Goal: Information Seeking & Learning: Learn about a topic

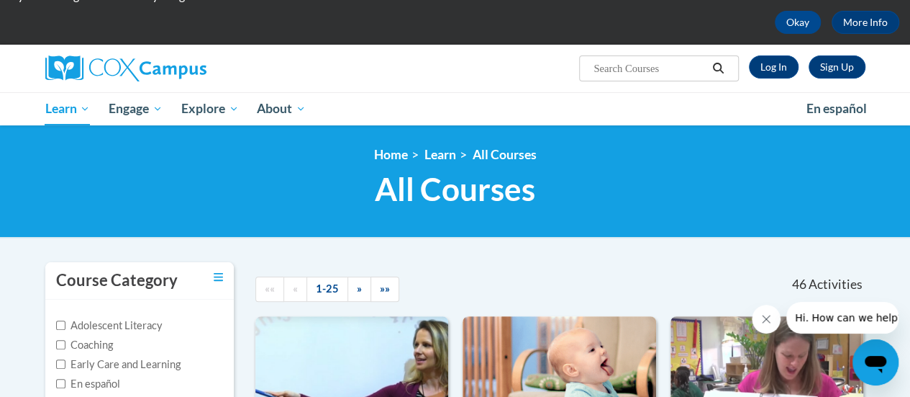
scroll to position [58, 0]
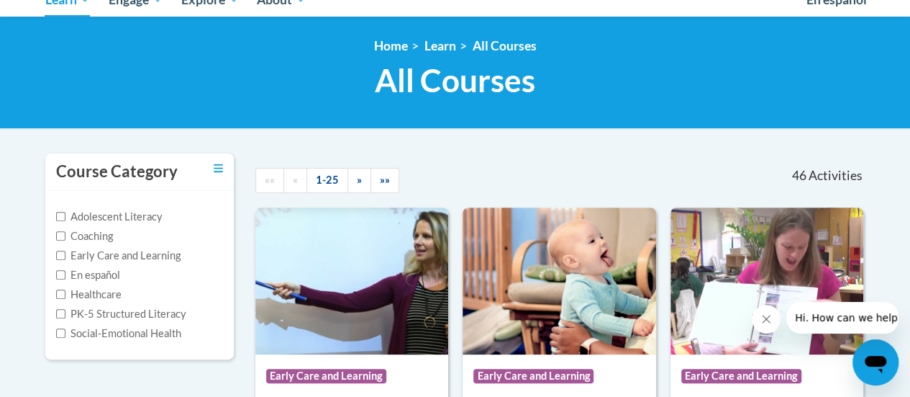
scroll to position [50, 0]
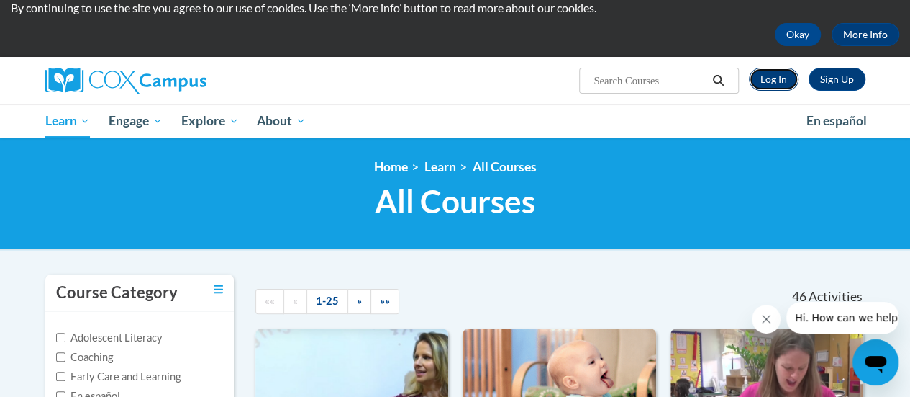
click at [767, 71] on link "Log In" at bounding box center [774, 79] width 50 height 23
click at [784, 86] on link "Log In" at bounding box center [774, 79] width 50 height 23
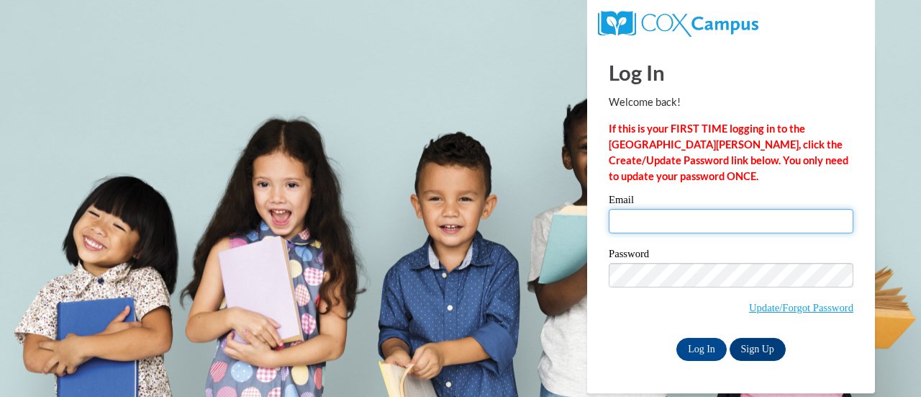
click at [645, 219] on input "Email" at bounding box center [731, 221] width 245 height 24
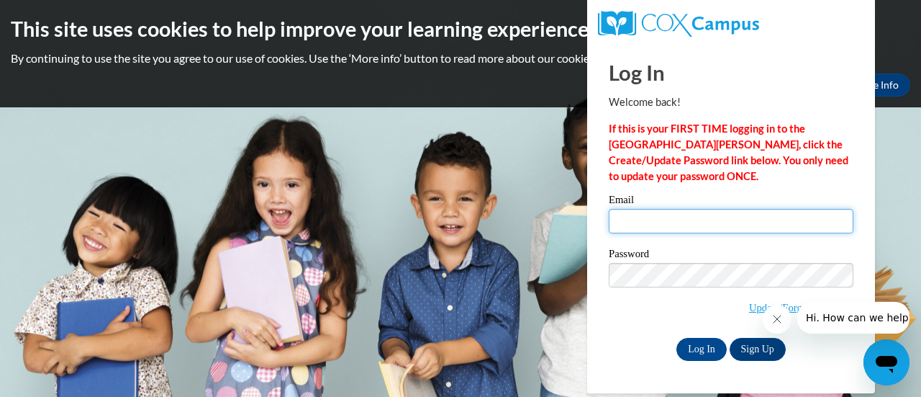
type input "rparrish@altoona.k12.wi.us"
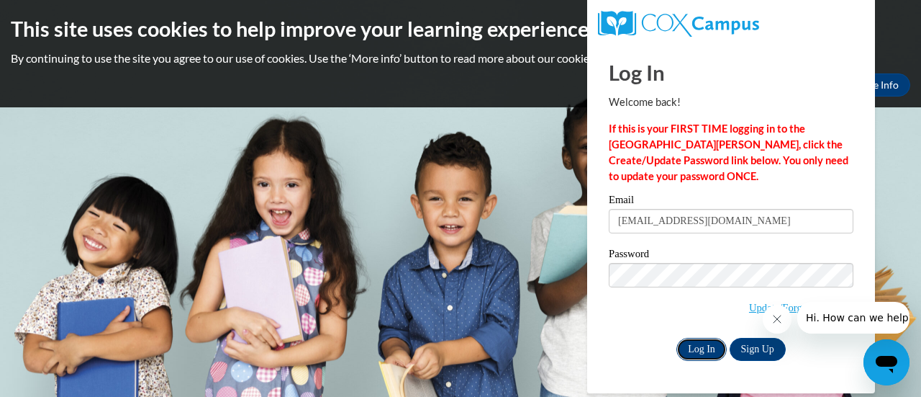
click at [705, 342] on input "Log In" at bounding box center [702, 349] width 50 height 23
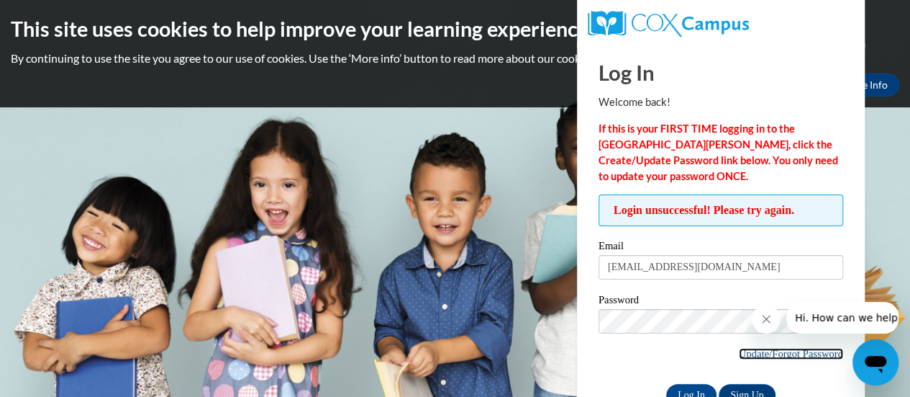
click at [776, 351] on link "Update/Forgot Password" at bounding box center [791, 354] width 104 height 12
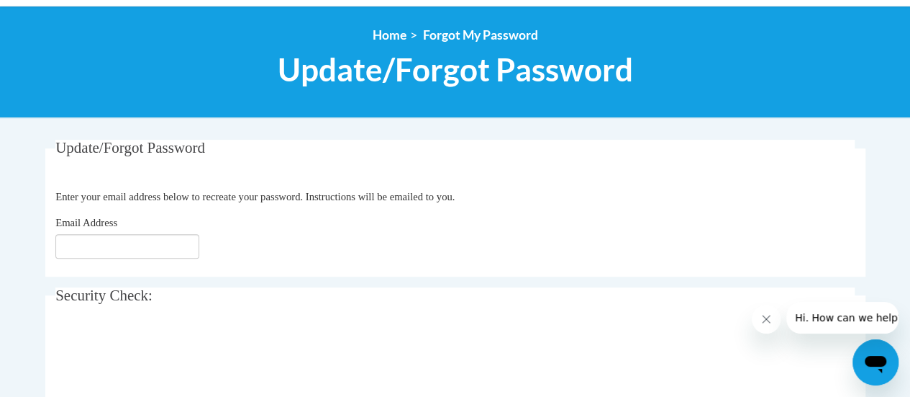
scroll to position [150, 0]
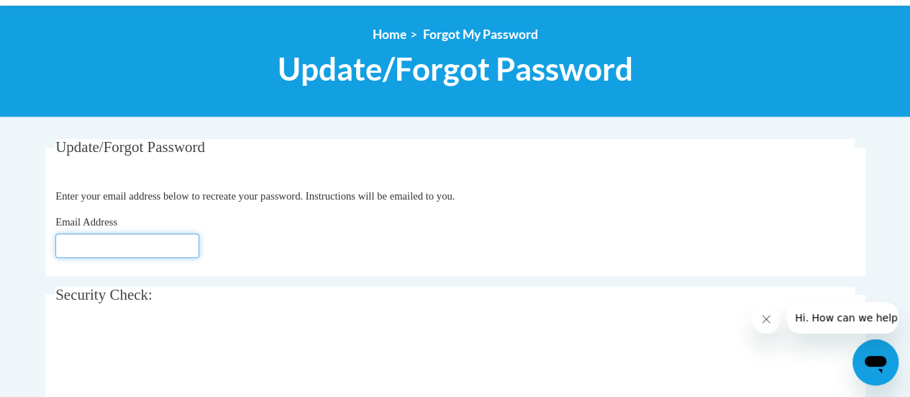
click at [114, 248] on input "Email Address" at bounding box center [127, 245] width 144 height 24
drag, startPoint x: 114, startPoint y: 248, endPoint x: 156, endPoint y: 286, distance: 56.6
click at [156, 286] on div "Update/Forgot Password Please enter your email address Enter your email address…" at bounding box center [455, 287] width 820 height 297
type input "rparrish@altoona.k12.wi.us"
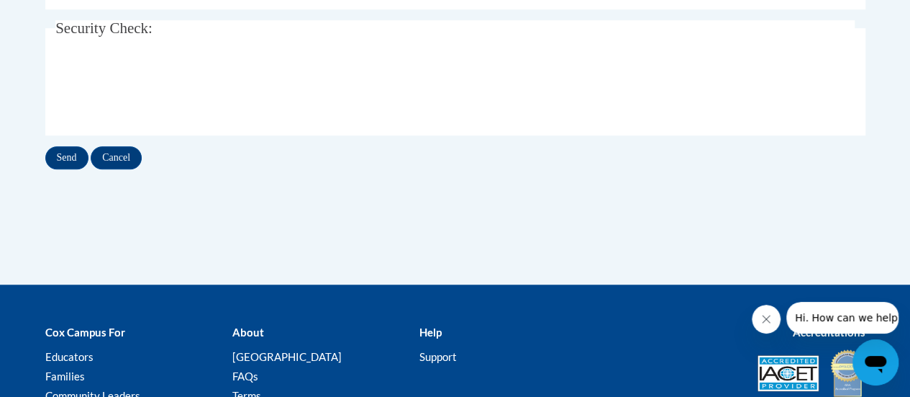
scroll to position [417, 0]
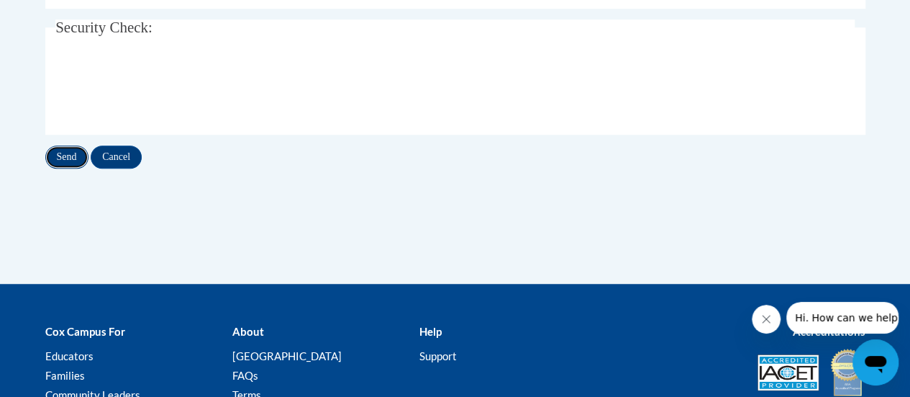
click at [68, 158] on input "Send" at bounding box center [66, 156] width 43 height 23
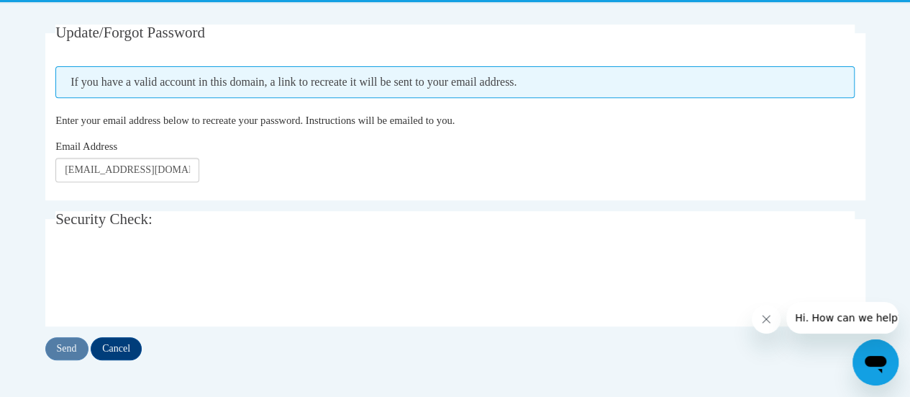
scroll to position [268, 0]
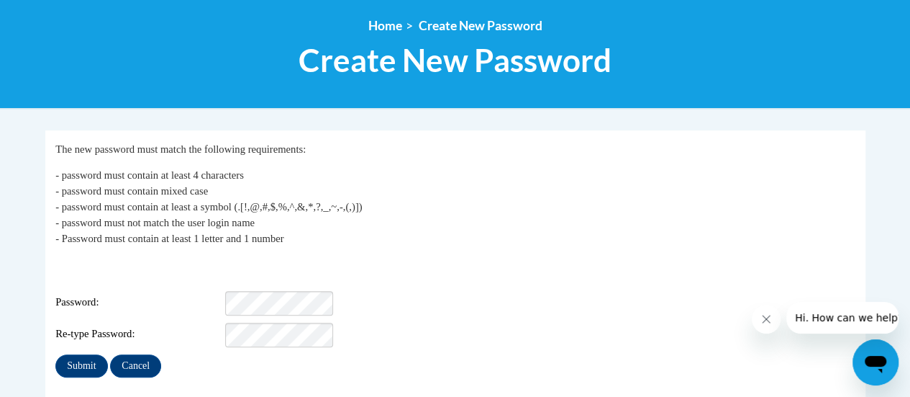
scroll to position [168, 0]
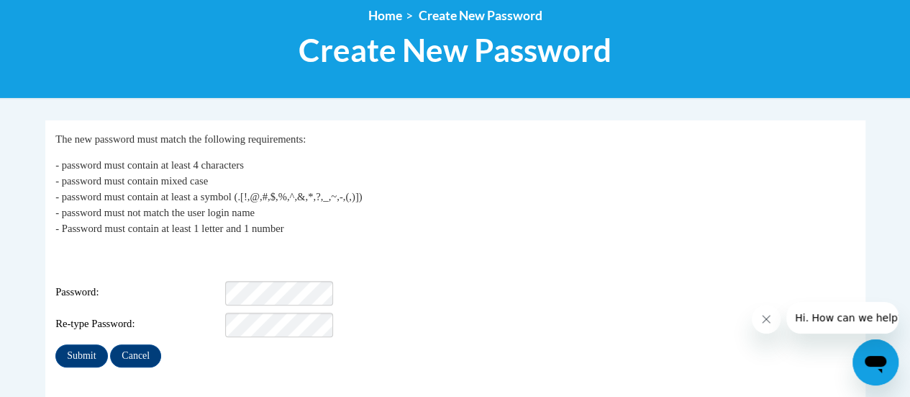
click at [291, 344] on div "Submit Cancel" at bounding box center [455, 355] width 800 height 23
click at [218, 281] on div "Password:" at bounding box center [455, 293] width 800 height 24
click at [241, 258] on div "Login: rparrish@altoona.k12.wi.us Password: Strong Re-type Password:" at bounding box center [455, 292] width 800 height 90
click at [140, 268] on div "Login: rparrish@altoona.k12.wi.us Password: Strong Re-type Password:" at bounding box center [455, 292] width 800 height 90
click at [82, 351] on input "Submit" at bounding box center [81, 355] width 52 height 23
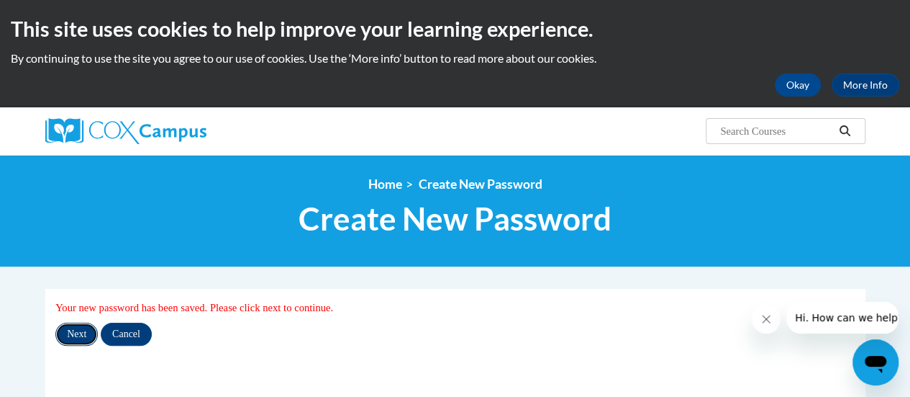
click at [74, 338] on input "Next" at bounding box center [76, 333] width 42 height 23
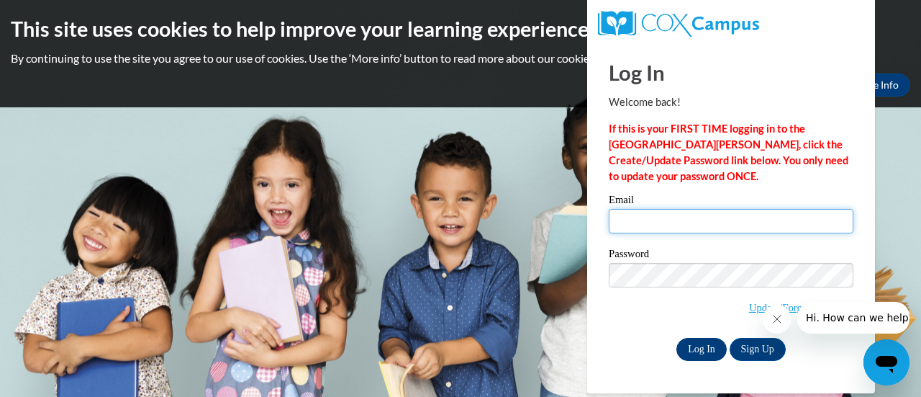
type input "rparrish@altoona.k12.wi.us"
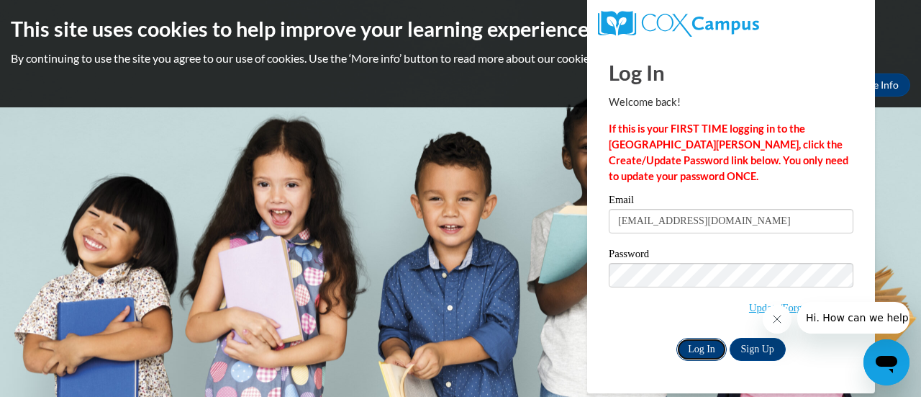
click at [708, 356] on input "Log In" at bounding box center [702, 349] width 50 height 23
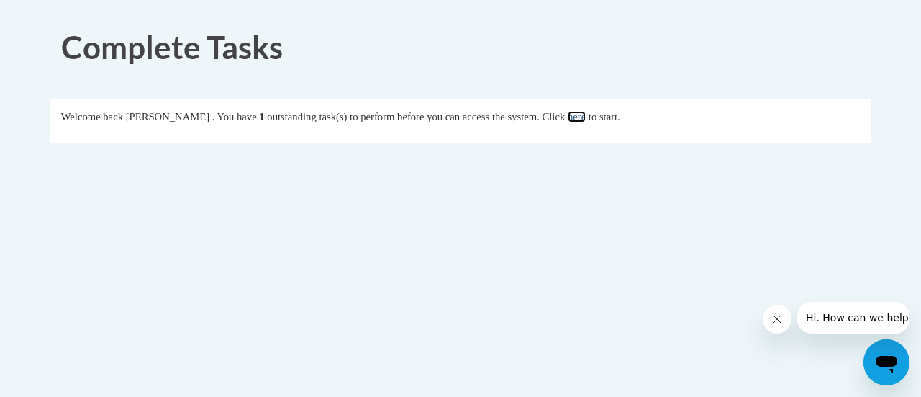
click at [586, 116] on link "here" at bounding box center [577, 117] width 18 height 12
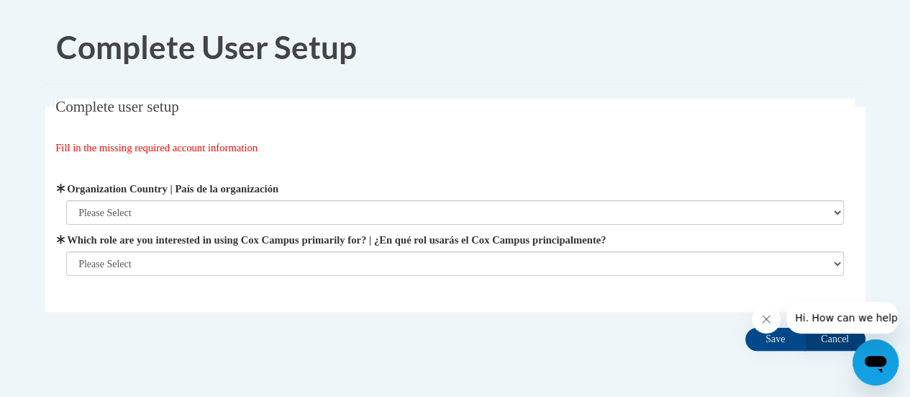
click at [358, 195] on label "Organization Country | País de la organización" at bounding box center [455, 189] width 778 height 16
click at [358, 200] on select "Please Select [GEOGRAPHIC_DATA] | [GEOGRAPHIC_DATA] Outside of [GEOGRAPHIC_DATA…" at bounding box center [455, 212] width 778 height 24
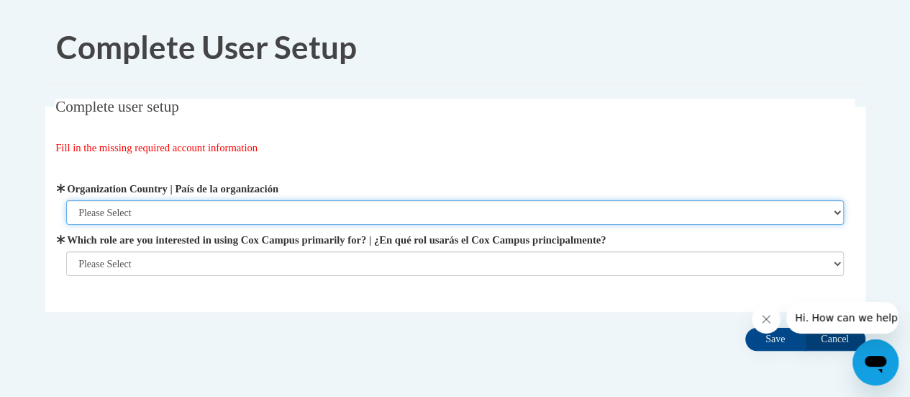
click at [836, 213] on select "Please Select [GEOGRAPHIC_DATA] | [GEOGRAPHIC_DATA] Outside of [GEOGRAPHIC_DATA…" at bounding box center [455, 212] width 778 height 24
select select "ad49bcad-a171-4b2e-b99c-48b446064914"
click at [66, 200] on select "Please Select [GEOGRAPHIC_DATA] | [GEOGRAPHIC_DATA] Outside of [GEOGRAPHIC_DATA…" at bounding box center [455, 212] width 778 height 24
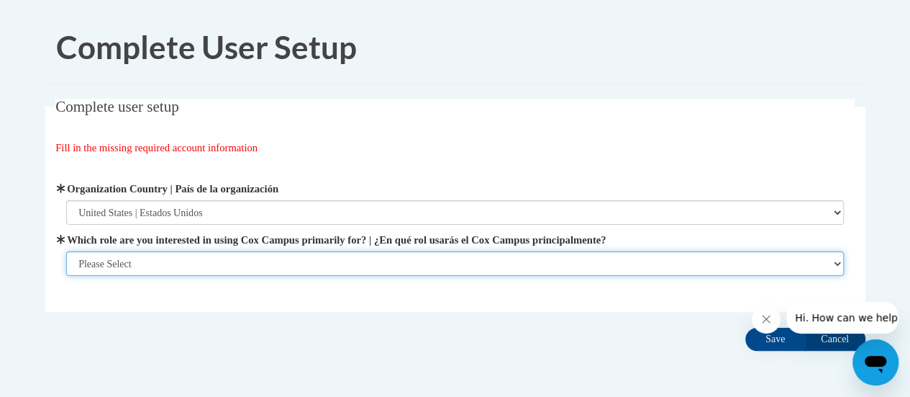
click at [608, 268] on select "Please Select College/University | Colegio/Universidad Community/Nonprofit Part…" at bounding box center [455, 263] width 778 height 24
select select "fbf2d438-af2f-41f8-98f1-81c410e29de3"
click at [66, 276] on select "Please Select College/University | Colegio/Universidad Community/Nonprofit Part…" at bounding box center [455, 263] width 778 height 24
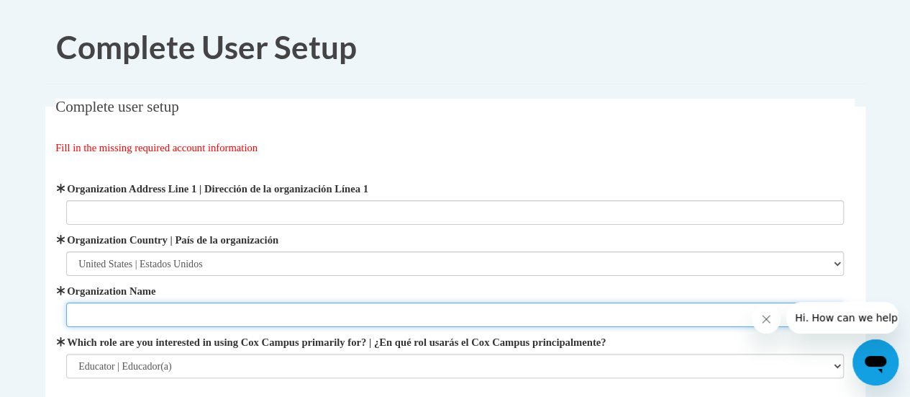
click at [511, 316] on input "Organization Name" at bounding box center [455, 314] width 778 height 24
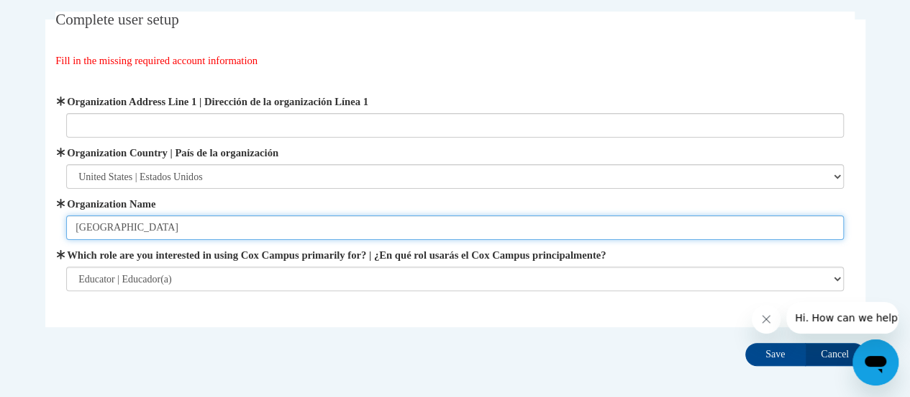
scroll to position [88, 0]
type input "Altoona Elementary School"
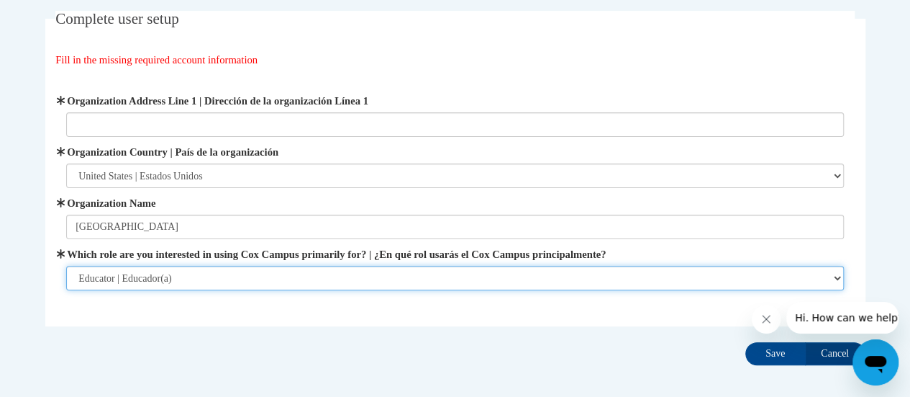
click at [410, 273] on select "Please Select College/University | Colegio/Universidad Community/Nonprofit Part…" at bounding box center [455, 278] width 778 height 24
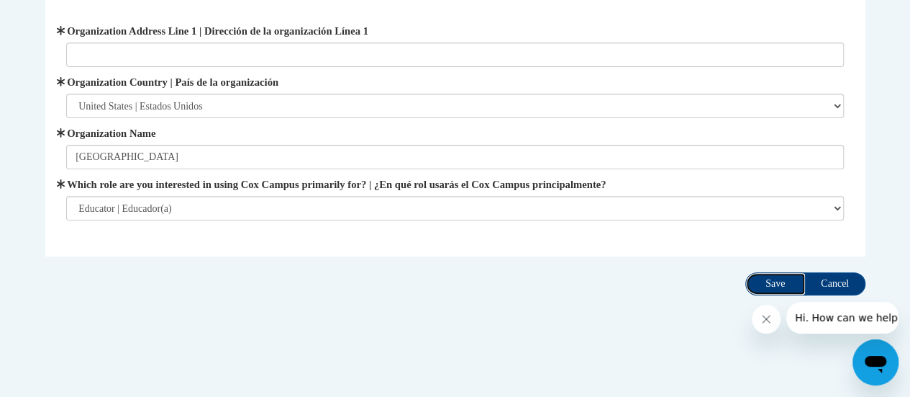
click at [777, 277] on input "Save" at bounding box center [776, 283] width 60 height 23
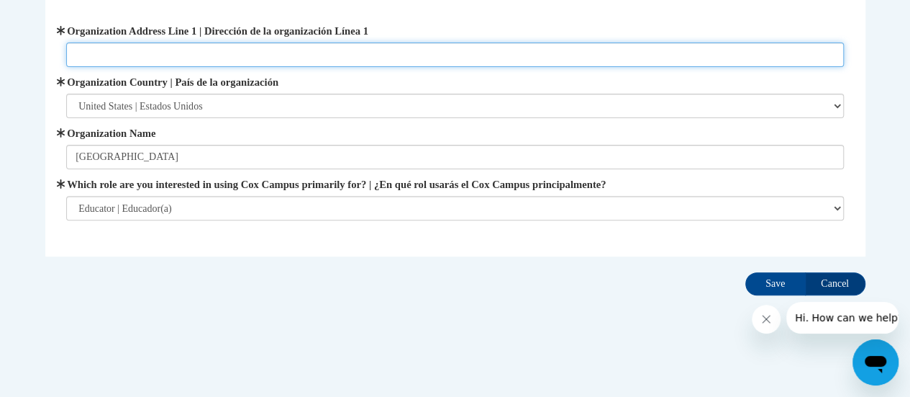
click at [297, 53] on input "Organization Address Line 1 | Dirección de la organización Línea 1" at bounding box center [455, 54] width 778 height 24
click at [80, 53] on input "Bartlett Ave" at bounding box center [455, 54] width 778 height 24
type input "157 Bartlett Ave"
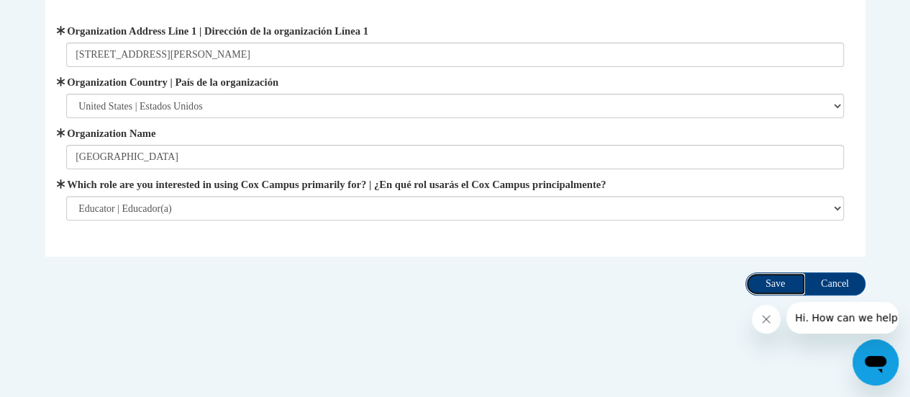
click at [772, 283] on input "Save" at bounding box center [776, 283] width 60 height 23
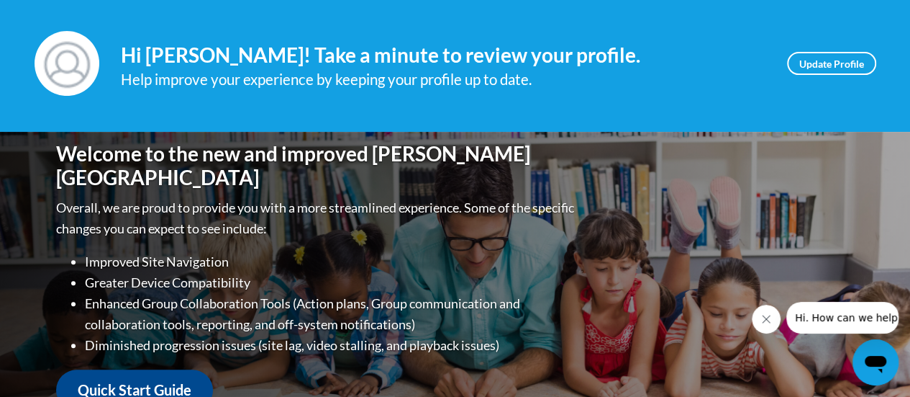
scroll to position [185, 0]
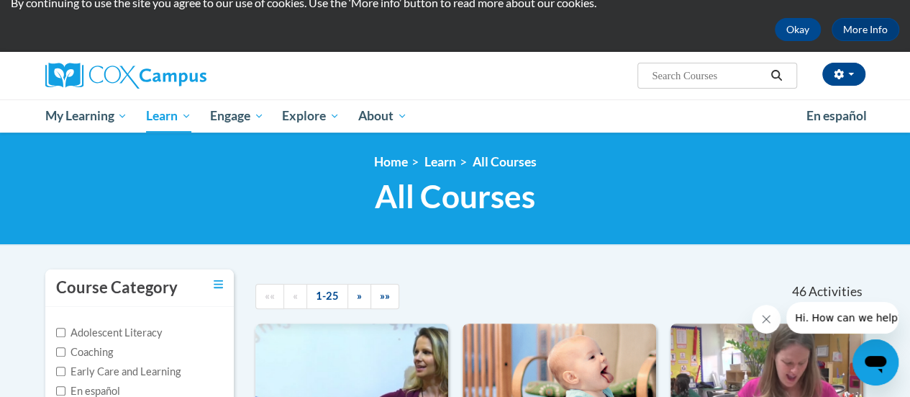
scroll to position [56, 0]
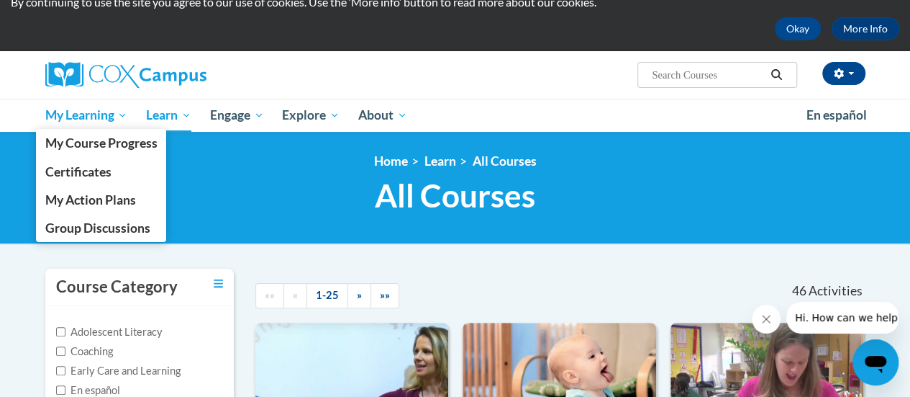
click at [112, 119] on span "My Learning" at bounding box center [86, 115] width 83 height 17
click at [125, 117] on span "My Learning" at bounding box center [86, 115] width 83 height 17
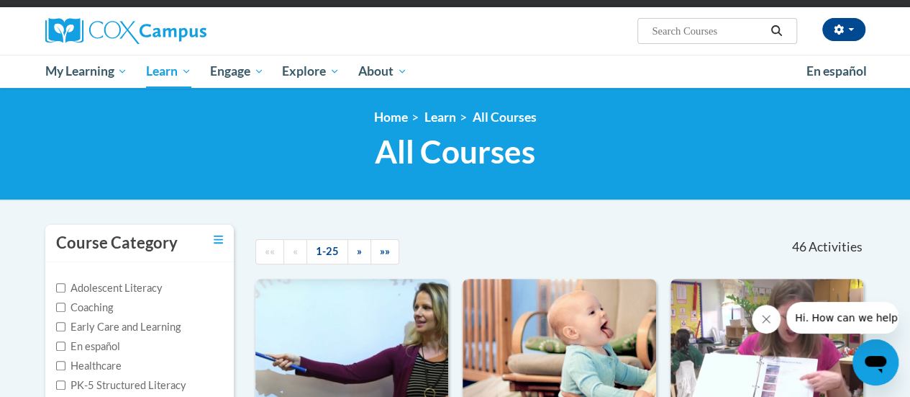
scroll to position [104, 0]
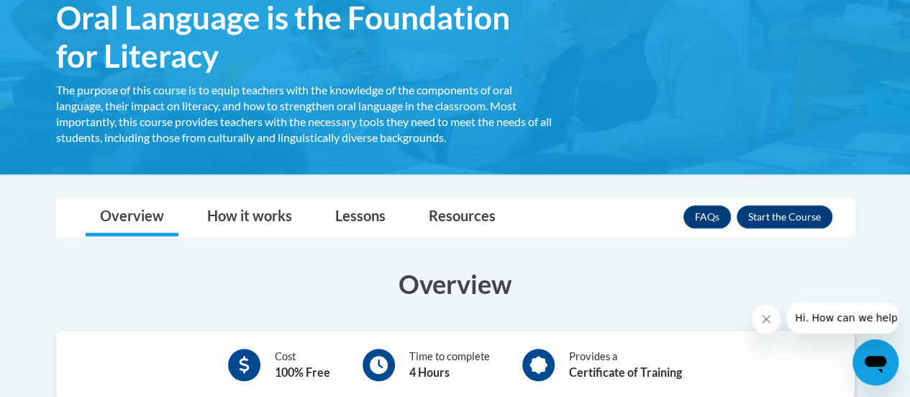
scroll to position [258, 0]
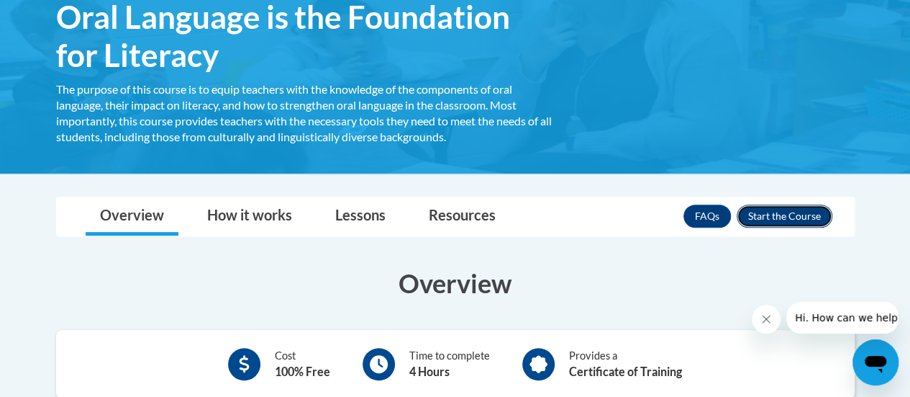
click at [762, 212] on button "Enroll" at bounding box center [785, 215] width 96 height 23
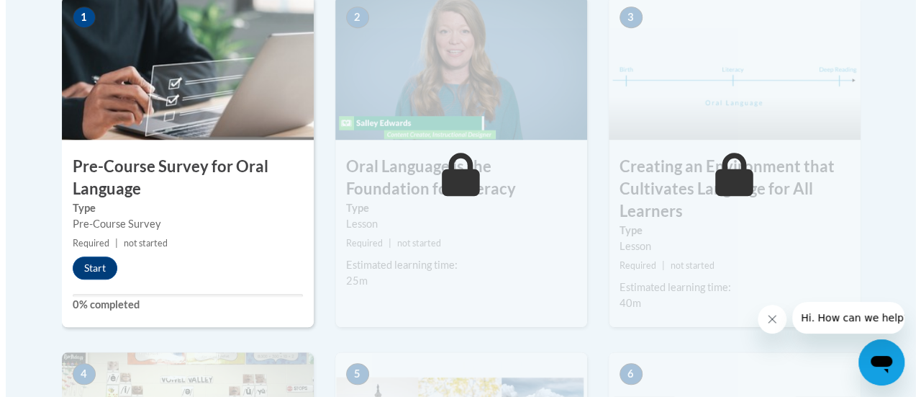
scroll to position [522, 0]
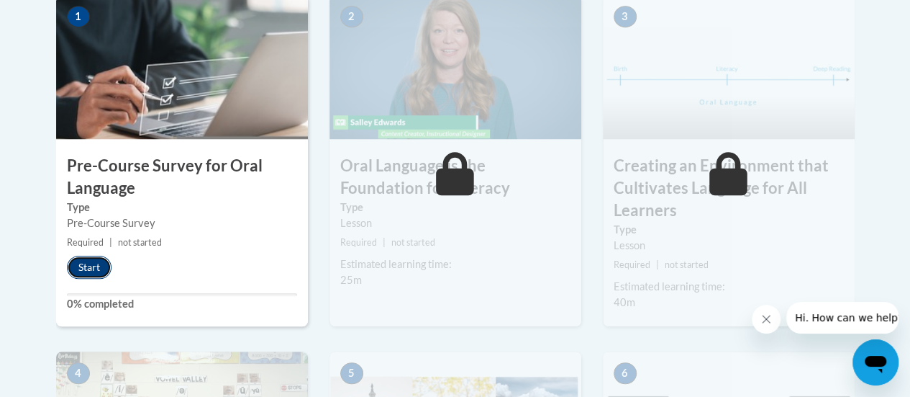
click at [90, 266] on button "Start" at bounding box center [89, 266] width 45 height 23
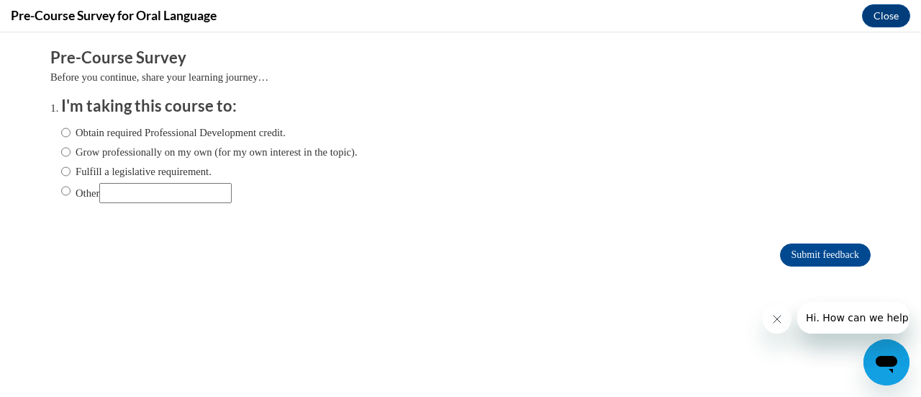
scroll to position [0, 0]
click at [101, 166] on label "Fulfill a legislative requirement." at bounding box center [136, 171] width 150 height 16
click at [71, 166] on input "Fulfill a legislative requirement." at bounding box center [65, 171] width 9 height 16
radio input "true"
click at [815, 248] on input "Submit feedback" at bounding box center [825, 254] width 91 height 23
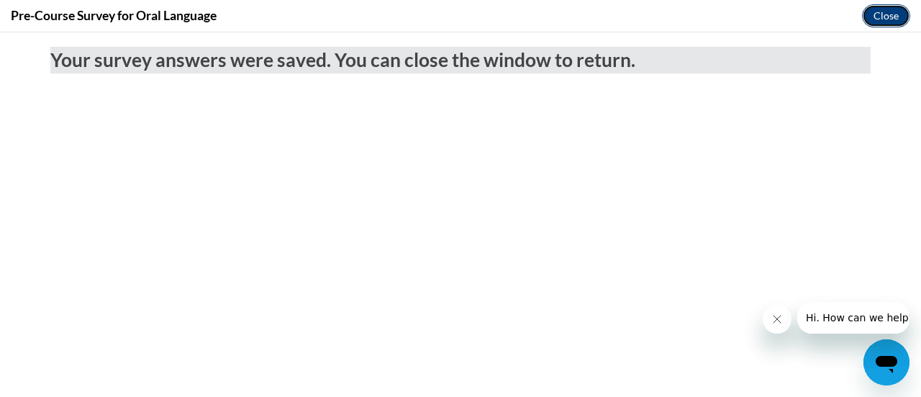
click at [885, 12] on button "Close" at bounding box center [886, 15] width 48 height 23
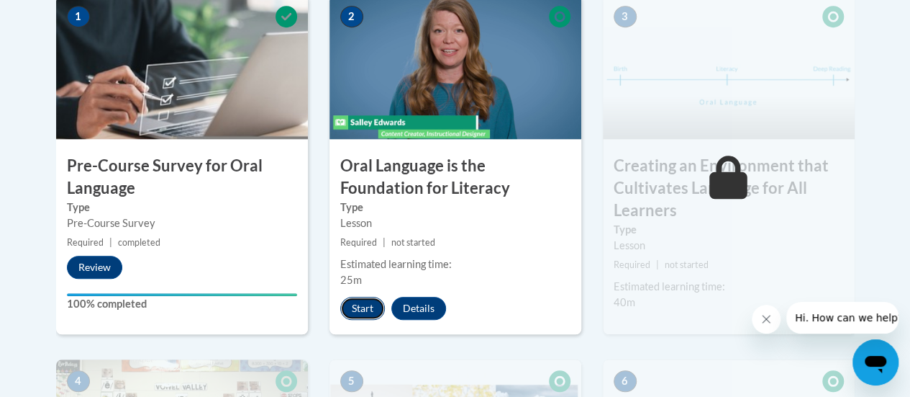
click at [363, 312] on button "Start" at bounding box center [362, 308] width 45 height 23
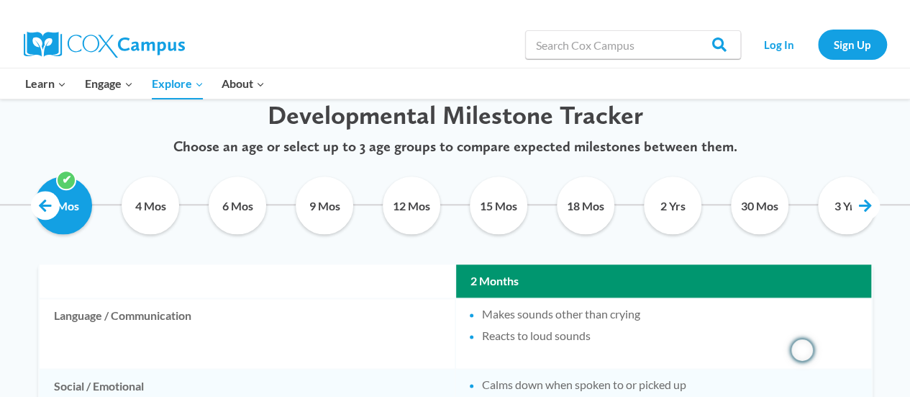
scroll to position [718, 0]
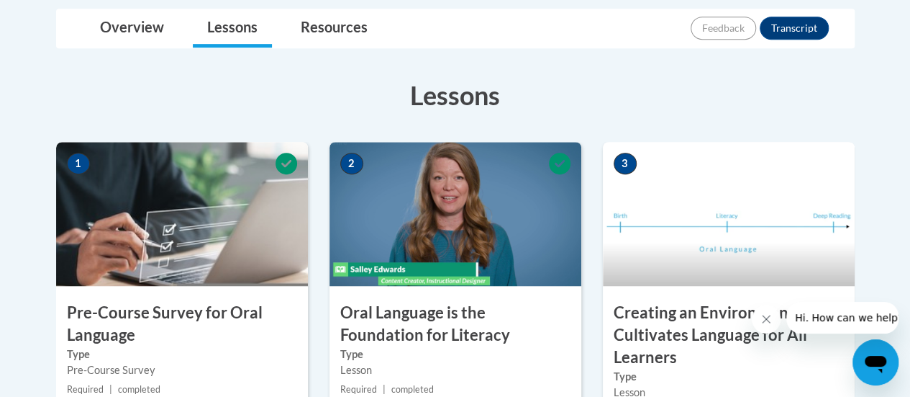
scroll to position [378, 0]
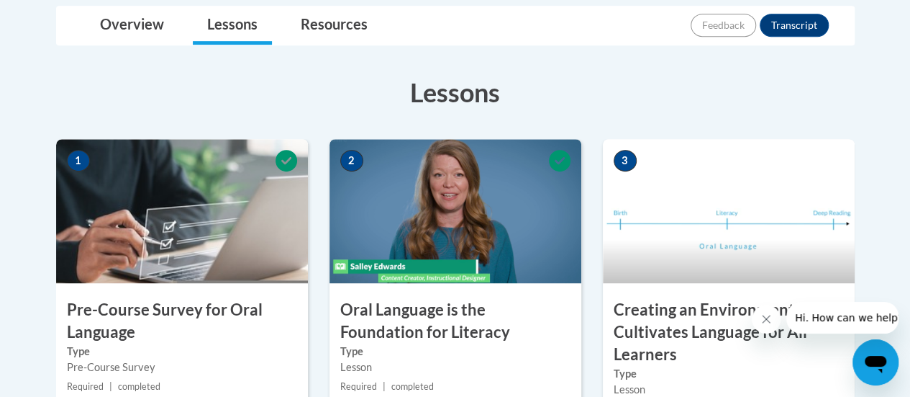
click at [731, 198] on img at bounding box center [729, 211] width 252 height 144
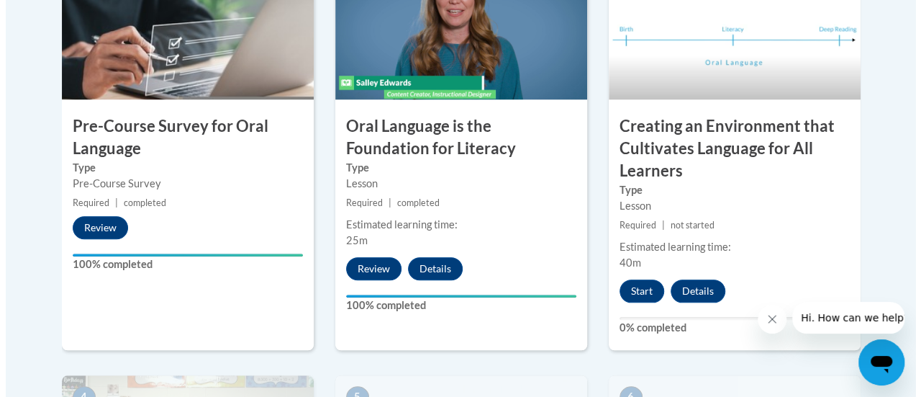
scroll to position [562, 0]
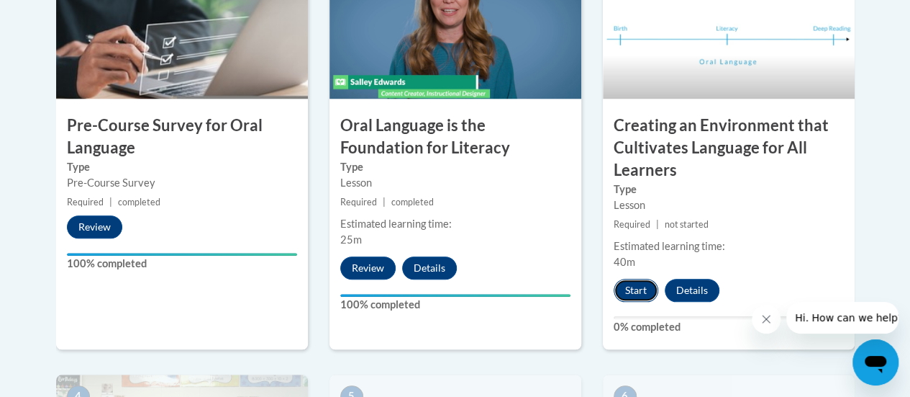
click at [623, 290] on button "Start" at bounding box center [636, 290] width 45 height 23
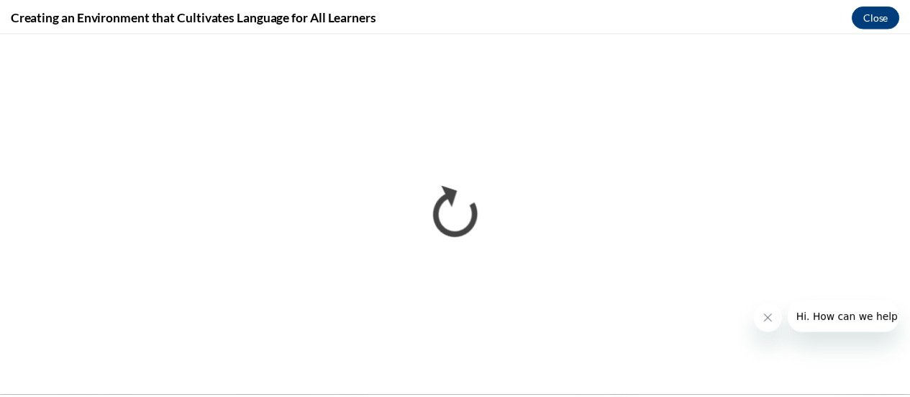
scroll to position [0, 0]
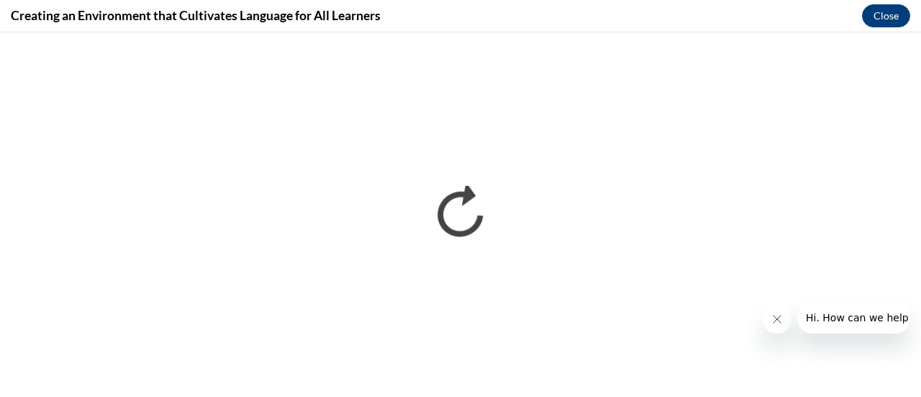
click at [775, 322] on icon "Close message from company" at bounding box center [777, 319] width 12 height 12
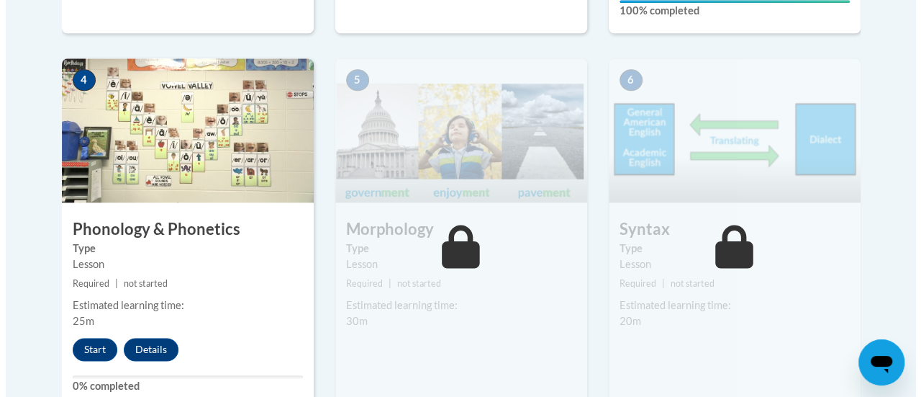
scroll to position [939, 0]
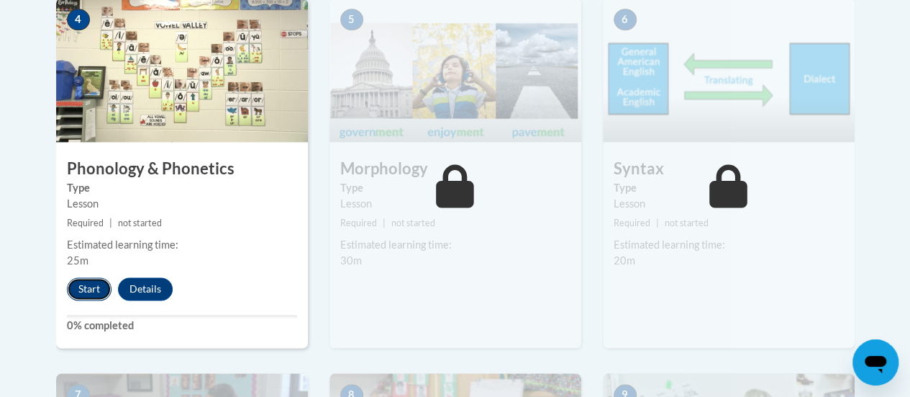
click at [92, 283] on button "Start" at bounding box center [89, 288] width 45 height 23
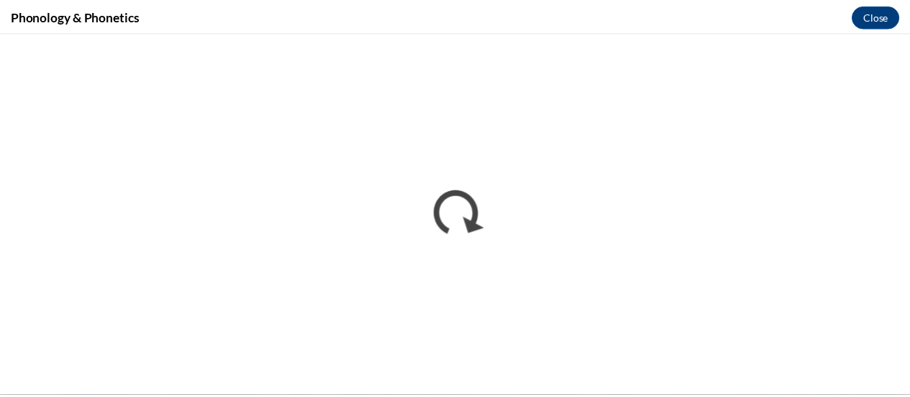
scroll to position [0, 0]
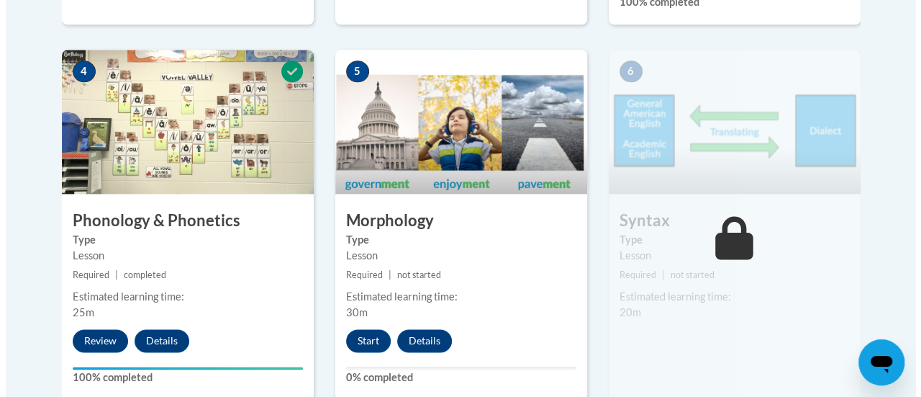
scroll to position [886, 0]
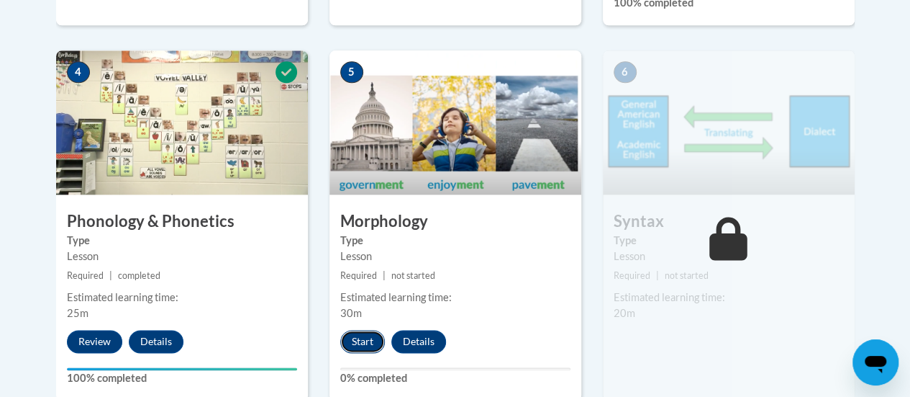
click at [358, 341] on button "Start" at bounding box center [362, 341] width 45 height 23
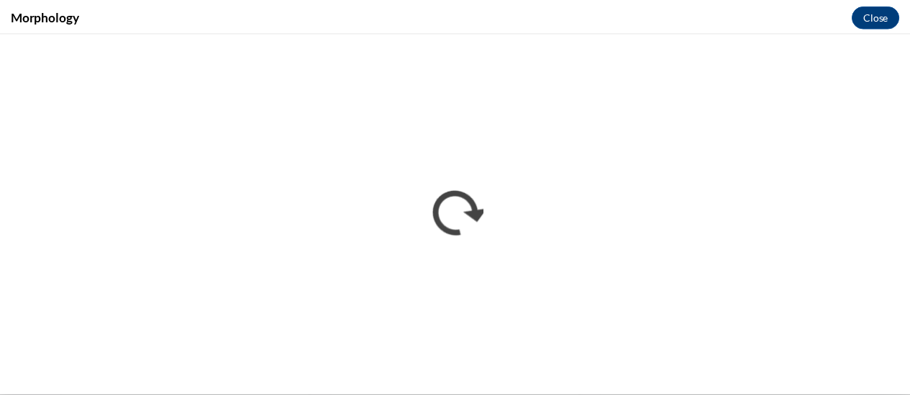
scroll to position [0, 0]
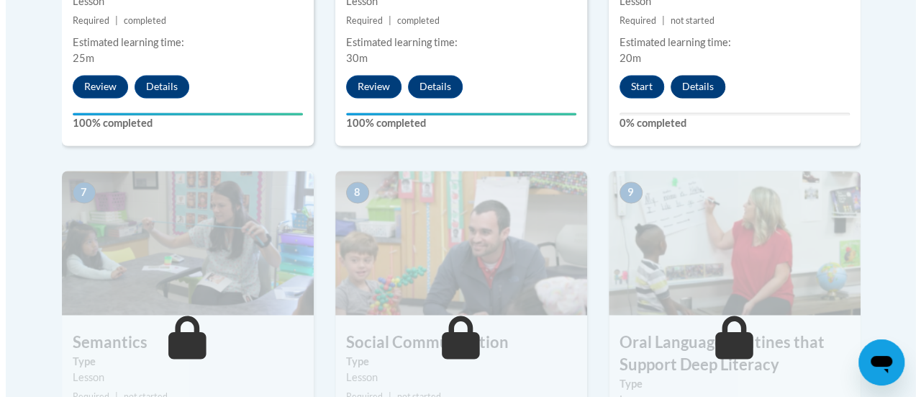
scroll to position [1141, 0]
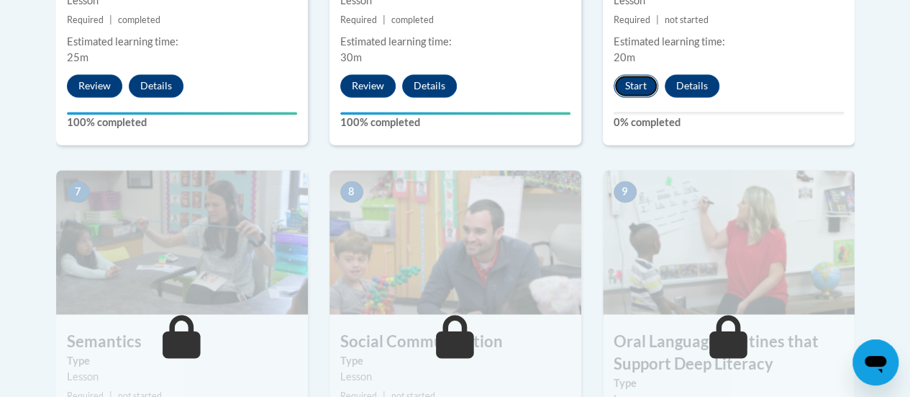
click at [645, 88] on button "Start" at bounding box center [636, 85] width 45 height 23
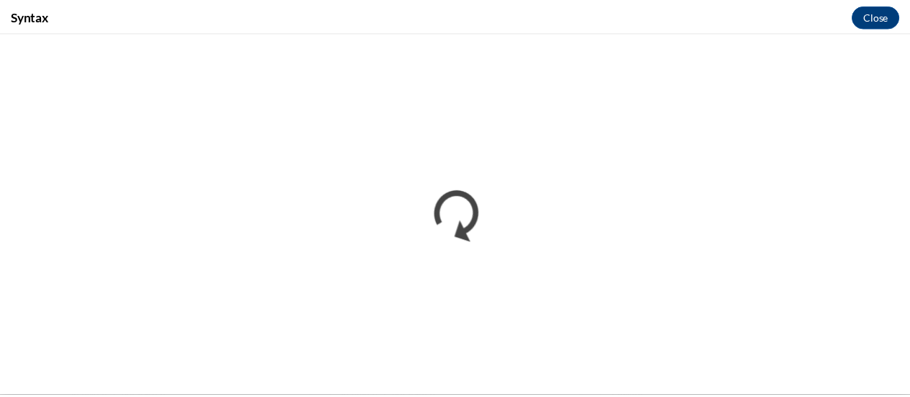
scroll to position [0, 0]
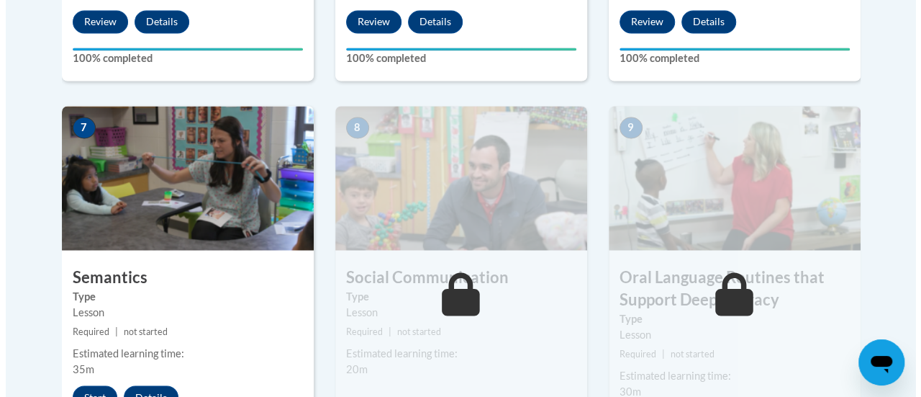
scroll to position [1210, 0]
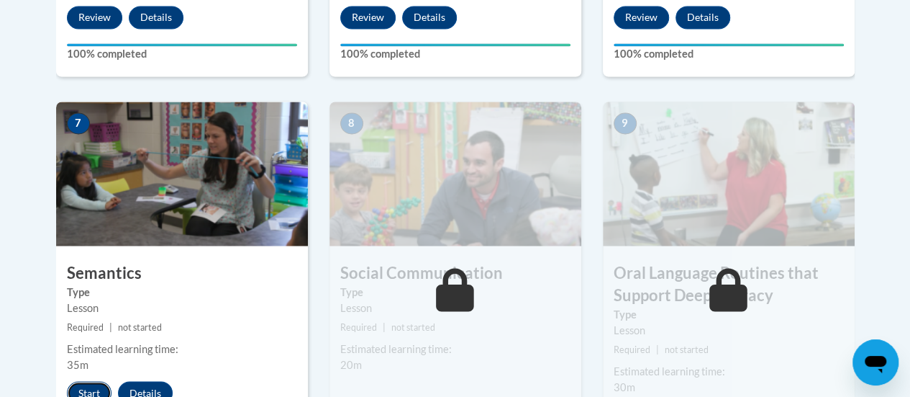
click at [88, 386] on button "Start" at bounding box center [89, 392] width 45 height 23
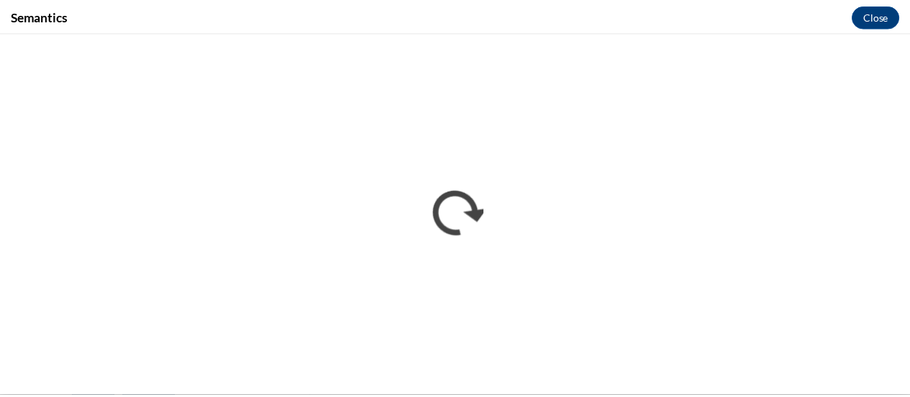
scroll to position [0, 0]
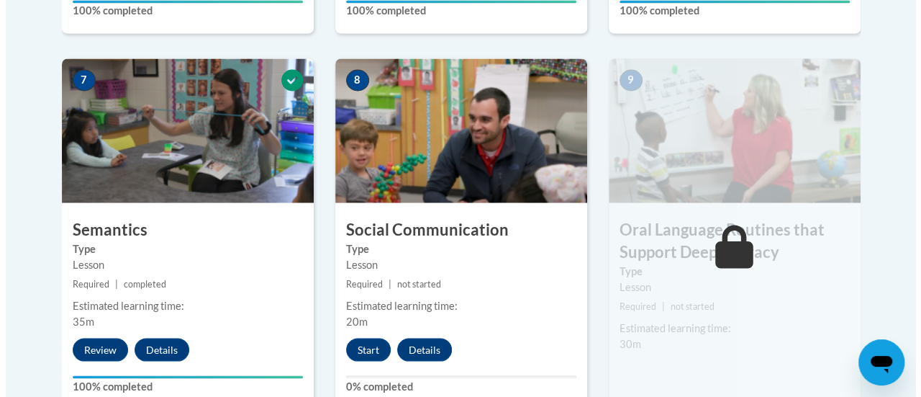
scroll to position [1259, 0]
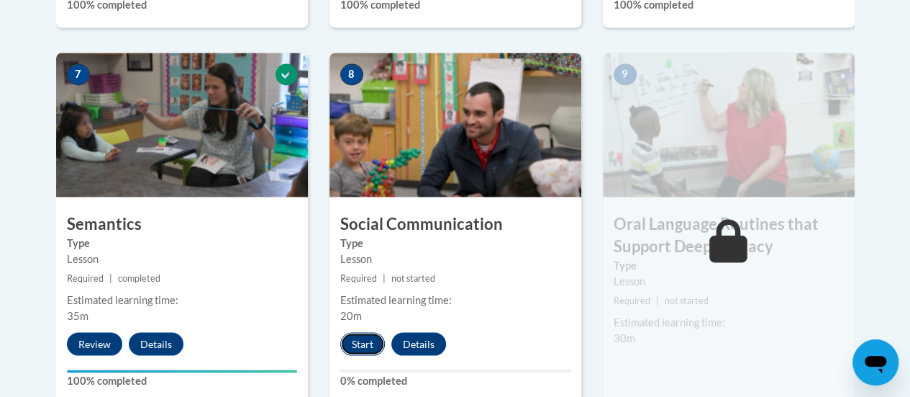
click at [363, 346] on button "Start" at bounding box center [362, 343] width 45 height 23
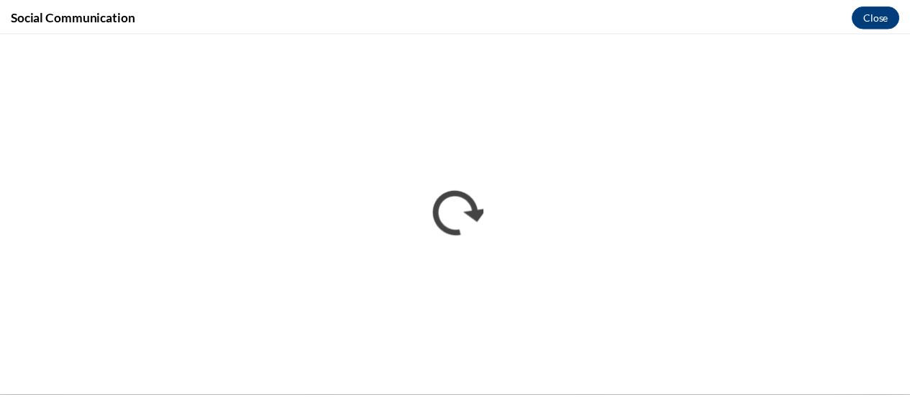
scroll to position [0, 0]
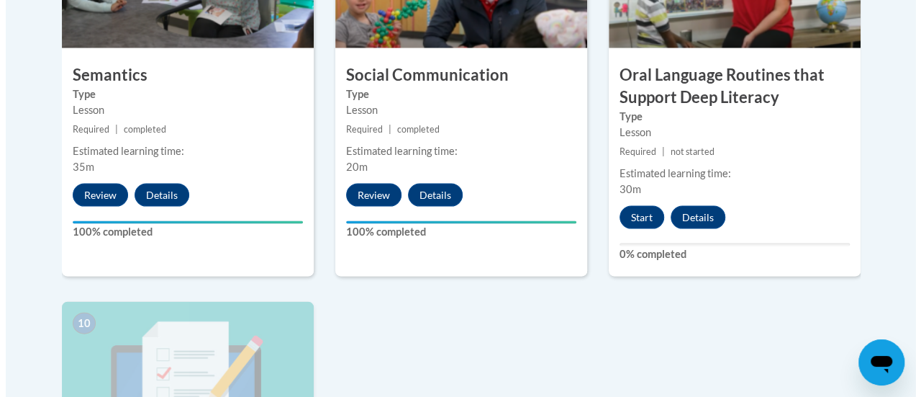
scroll to position [1408, 0]
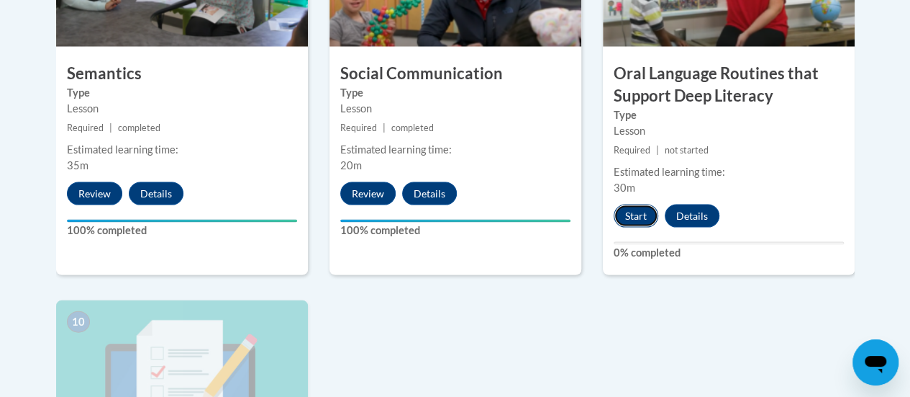
click at [633, 214] on button "Start" at bounding box center [636, 215] width 45 height 23
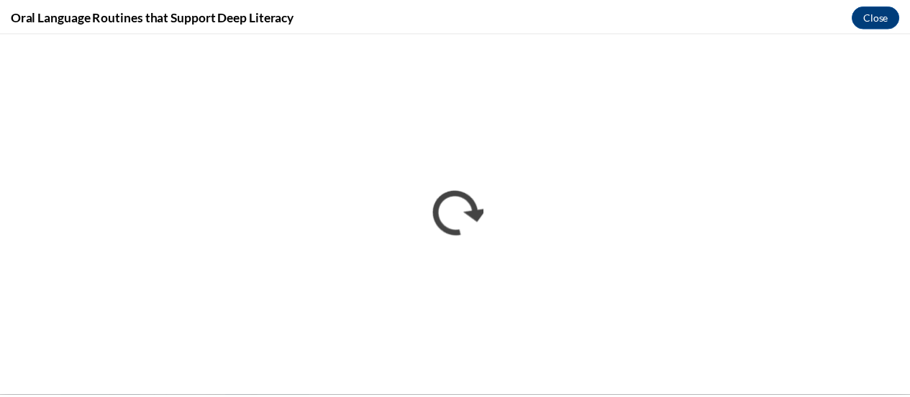
scroll to position [0, 0]
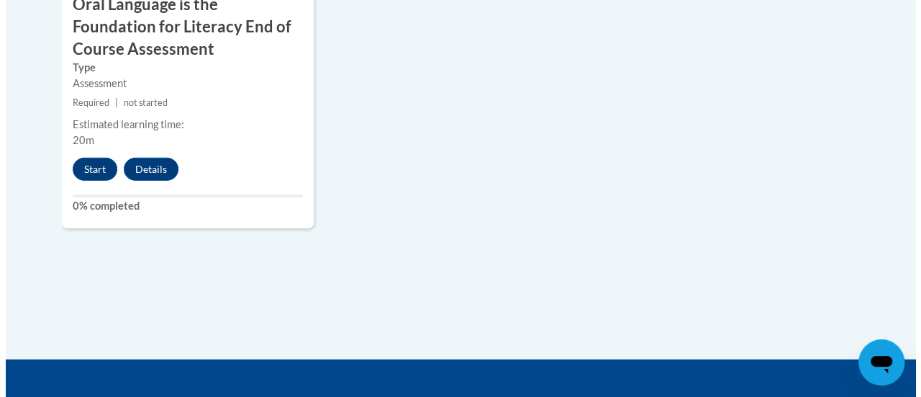
scroll to position [1886, 0]
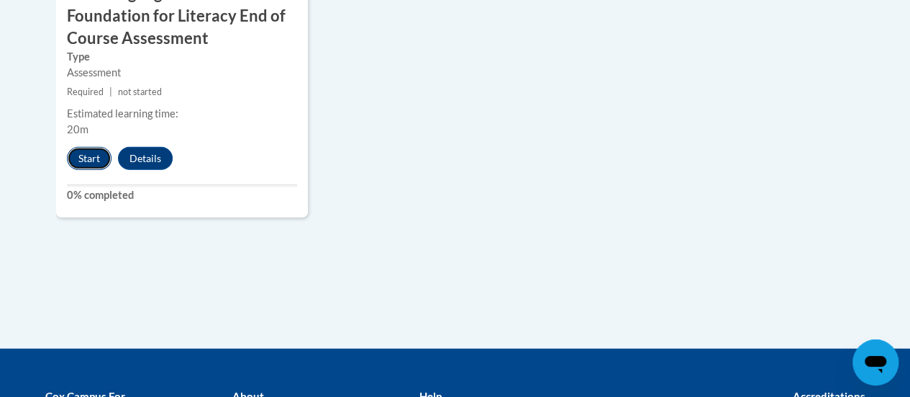
click at [86, 156] on button "Start" at bounding box center [89, 158] width 45 height 23
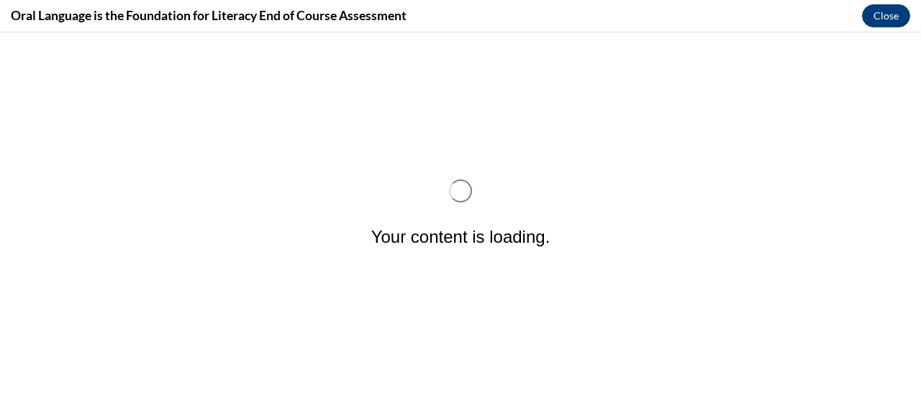
scroll to position [0, 0]
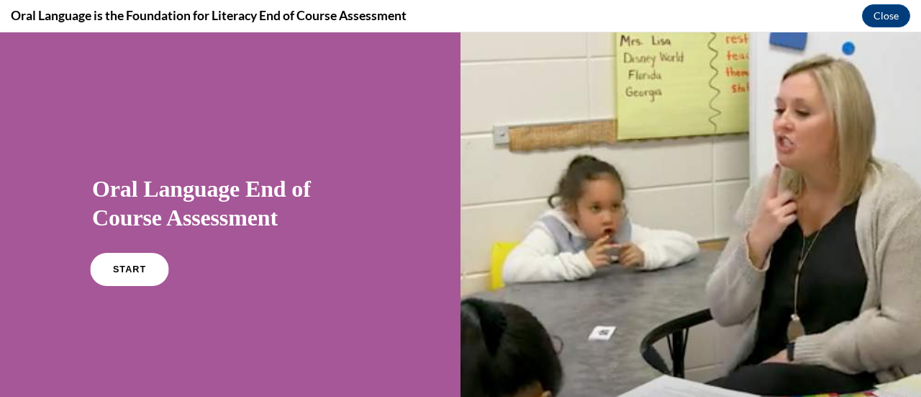
click at [96, 258] on link "START" at bounding box center [129, 269] width 78 height 33
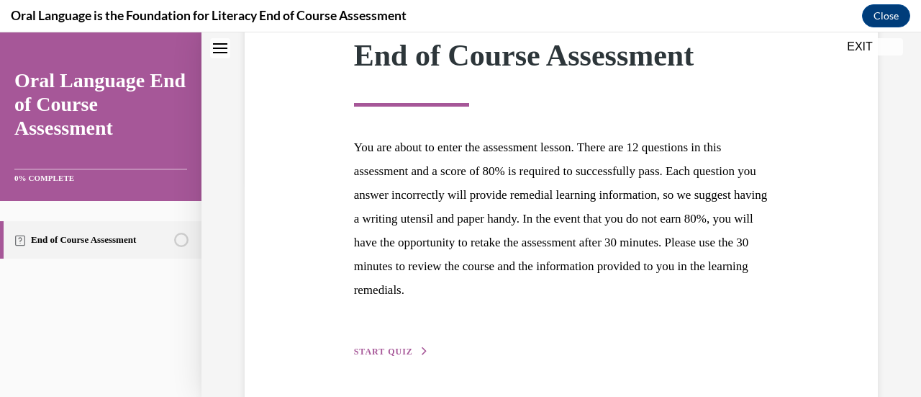
scroll to position [263, 0]
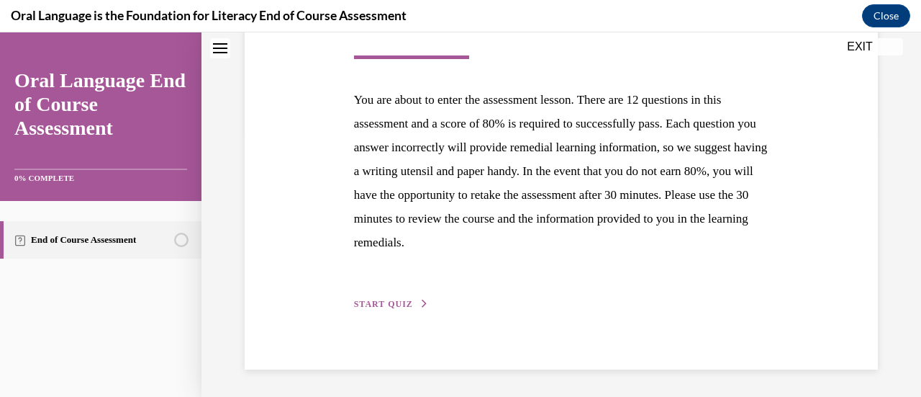
click at [415, 299] on button "START QUIZ" at bounding box center [391, 303] width 75 height 13
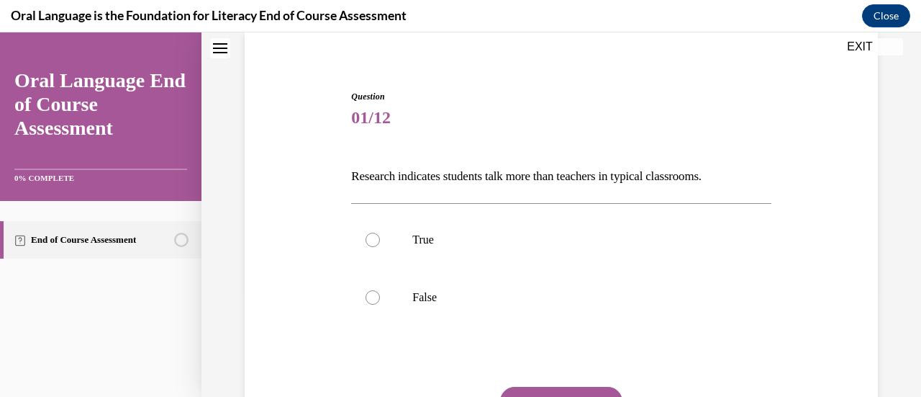
scroll to position [112, 0]
click at [415, 299] on p "False" at bounding box center [573, 296] width 322 height 14
click at [380, 299] on input "False" at bounding box center [373, 296] width 14 height 14
radio input "true"
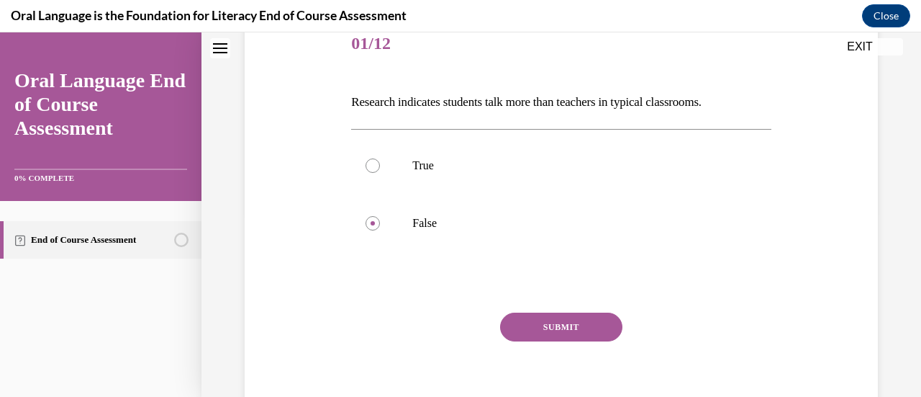
click at [553, 330] on button "SUBMIT" at bounding box center [561, 326] width 122 height 29
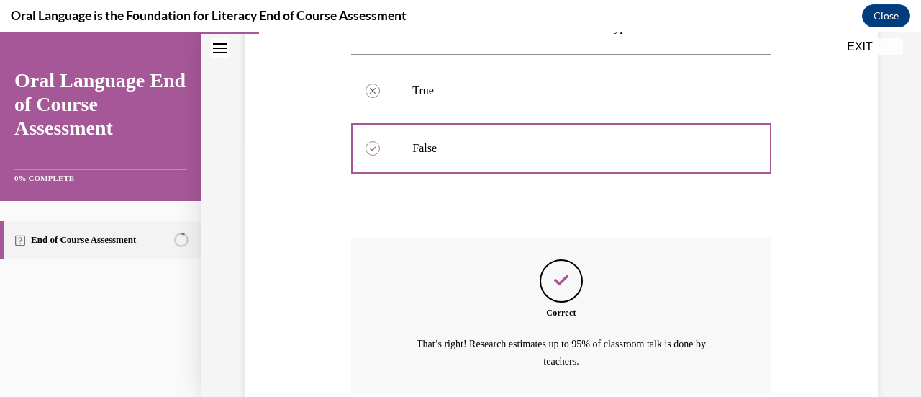
scroll to position [379, 0]
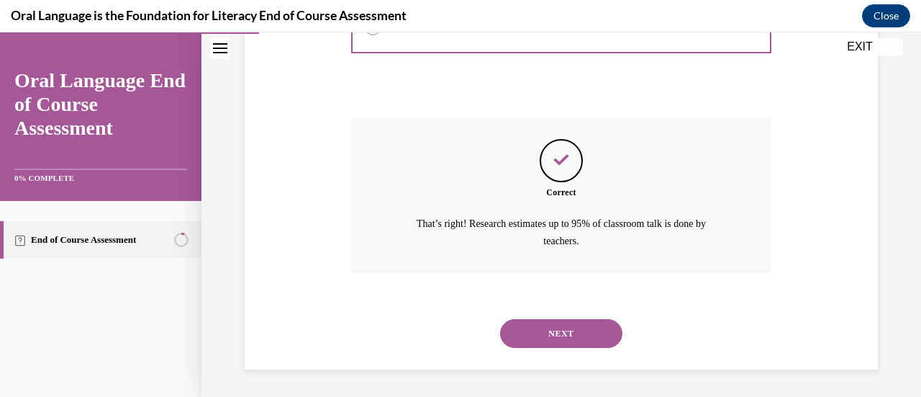
click at [553, 330] on button "NEXT" at bounding box center [561, 333] width 122 height 29
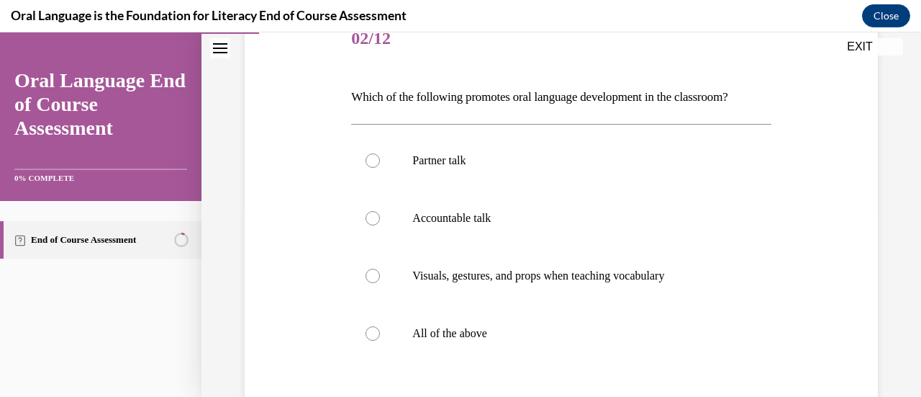
scroll to position [190, 0]
click at [553, 330] on p "All of the above" at bounding box center [573, 332] width 322 height 14
click at [380, 330] on input "All of the above" at bounding box center [373, 332] width 14 height 14
radio input "true"
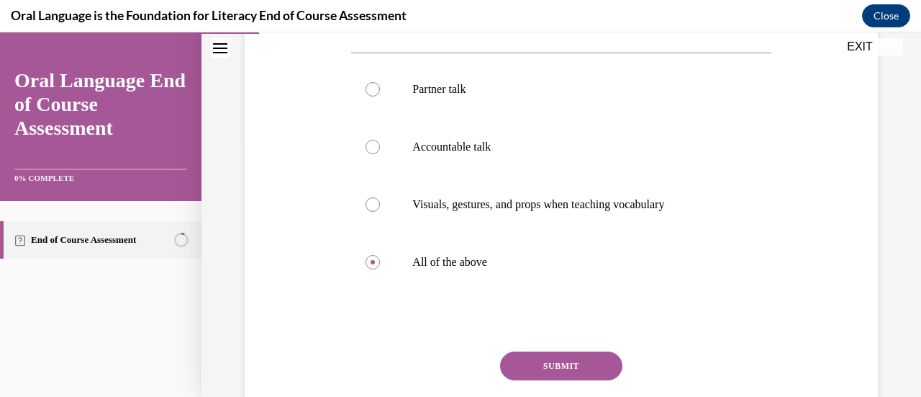
scroll to position [261, 0]
click at [536, 368] on button "SUBMIT" at bounding box center [561, 365] width 122 height 29
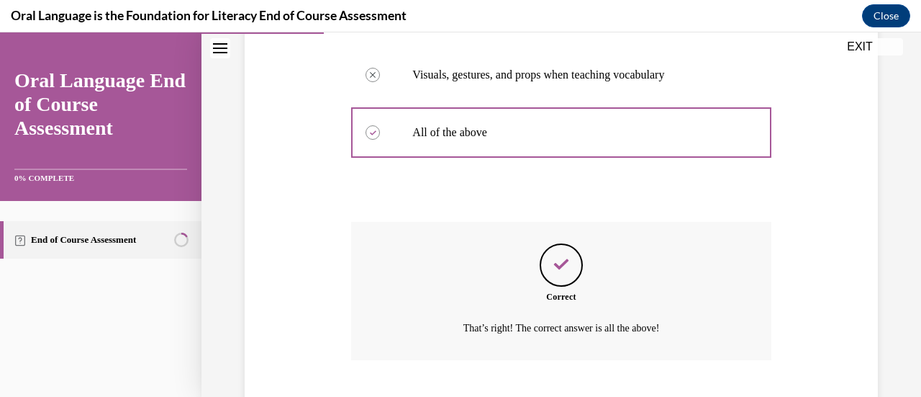
scroll to position [478, 0]
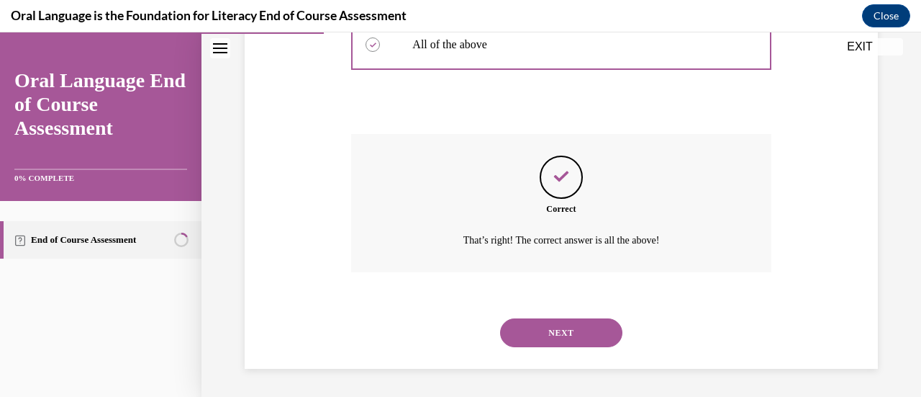
click at [528, 330] on button "NEXT" at bounding box center [561, 332] width 122 height 29
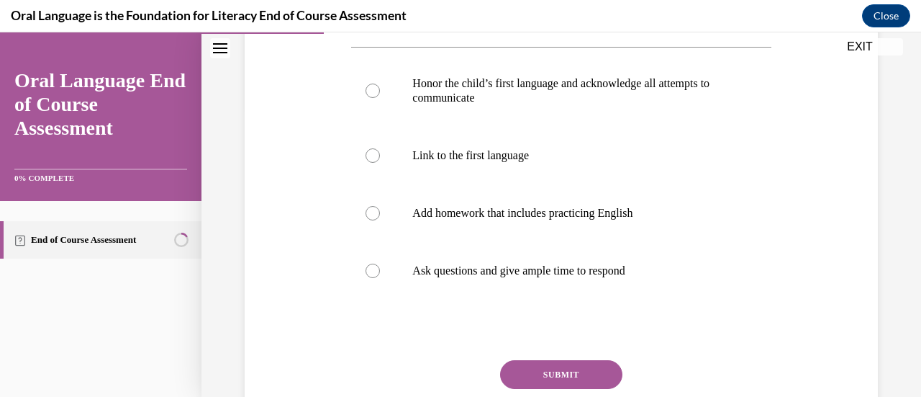
scroll to position [291, 0]
click at [373, 218] on div at bounding box center [373, 212] width 14 height 14
click at [373, 218] on input "Add homework that includes practicing English" at bounding box center [373, 212] width 14 height 14
radio input "true"
click at [543, 370] on button "SUBMIT" at bounding box center [561, 373] width 122 height 29
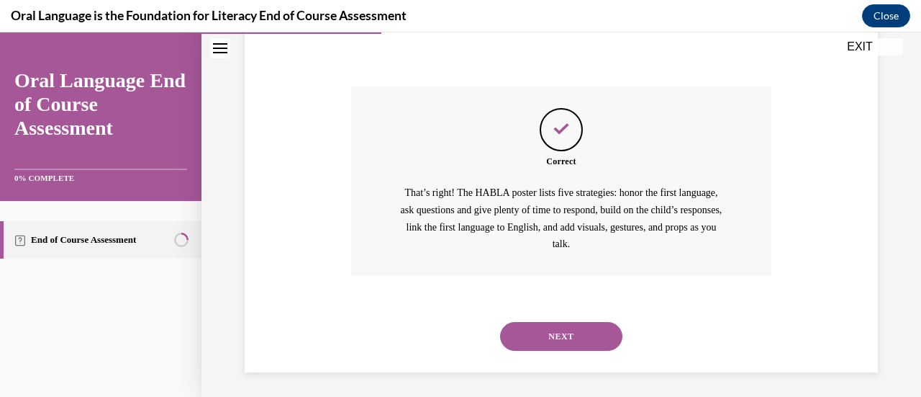
scroll to position [568, 0]
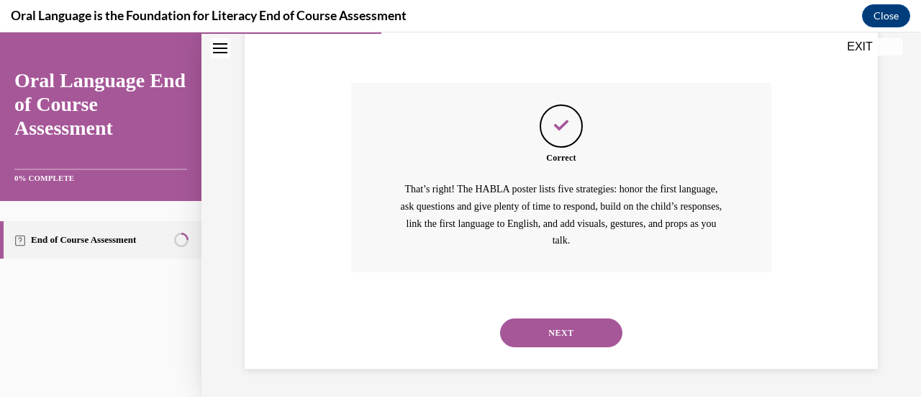
click at [534, 320] on button "NEXT" at bounding box center [561, 332] width 122 height 29
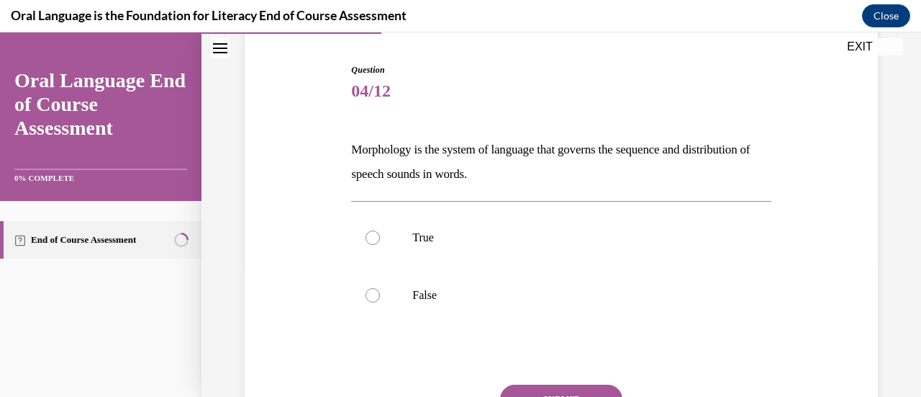
scroll to position [143, 0]
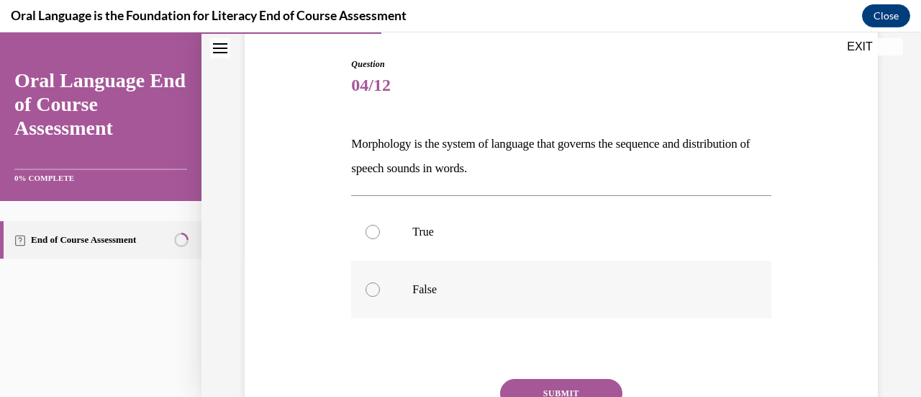
click at [436, 306] on label "False" at bounding box center [561, 290] width 420 height 58
click at [380, 297] on input "False" at bounding box center [373, 289] width 14 height 14
radio input "true"
click at [564, 384] on button "SUBMIT" at bounding box center [561, 393] width 122 height 29
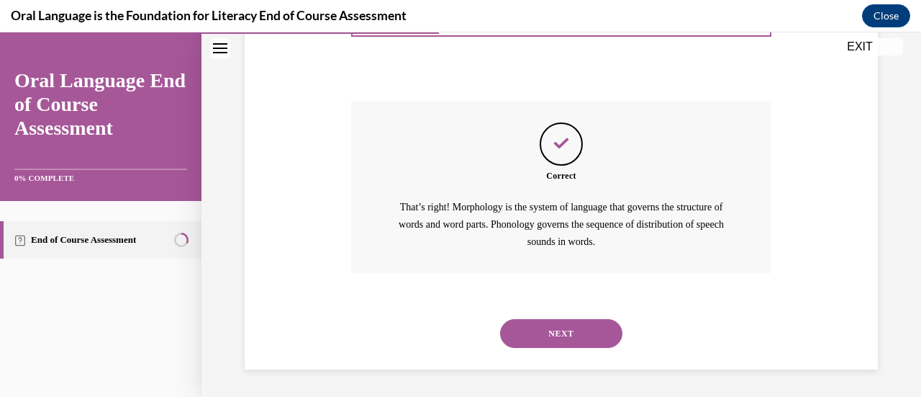
scroll to position [421, 0]
click at [537, 323] on button "NEXT" at bounding box center [561, 332] width 122 height 29
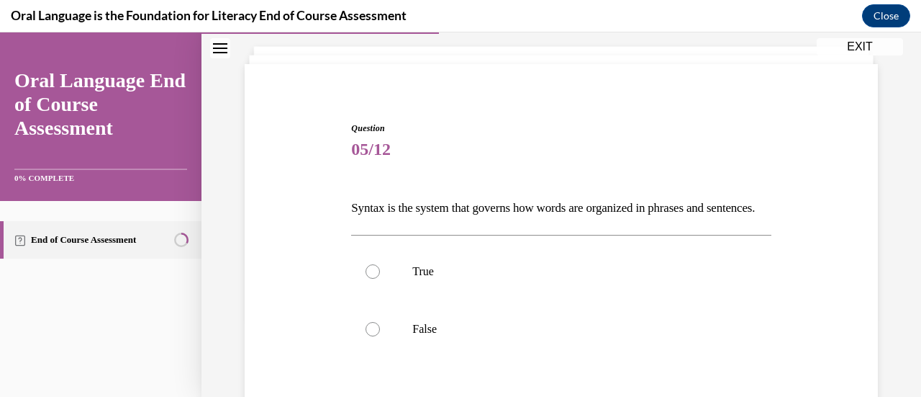
scroll to position [81, 0]
click at [452, 276] on p "True" at bounding box center [573, 268] width 322 height 14
click at [380, 276] on input "True" at bounding box center [373, 268] width 14 height 14
radio input "true"
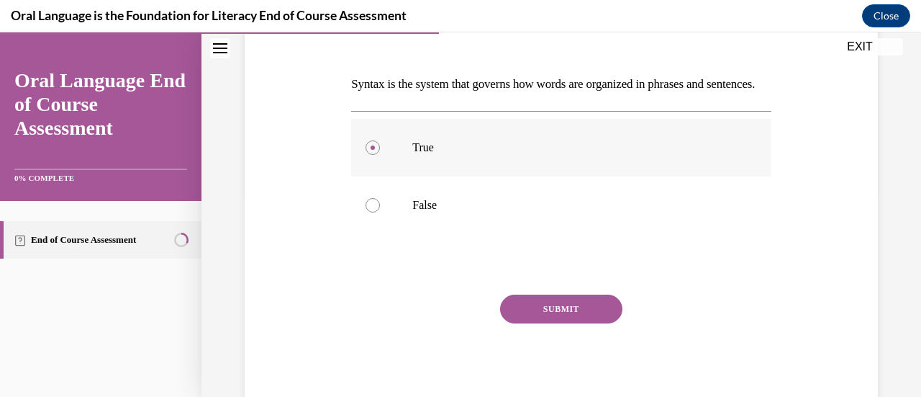
scroll to position [203, 0]
click at [515, 322] on button "SUBMIT" at bounding box center [561, 308] width 122 height 29
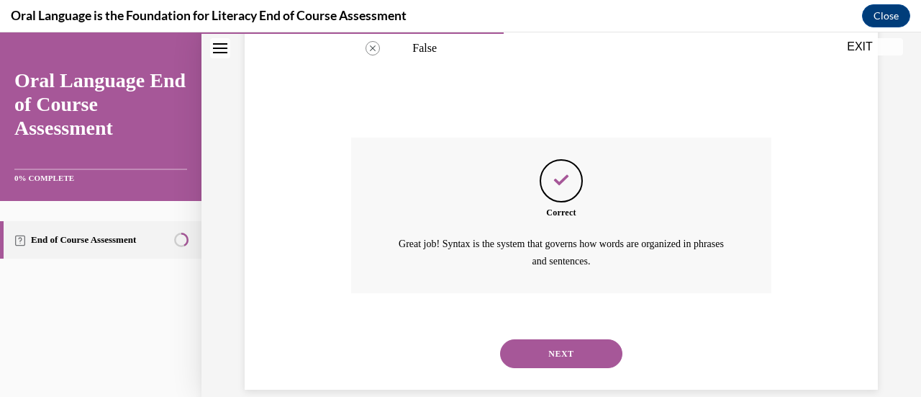
scroll to position [404, 0]
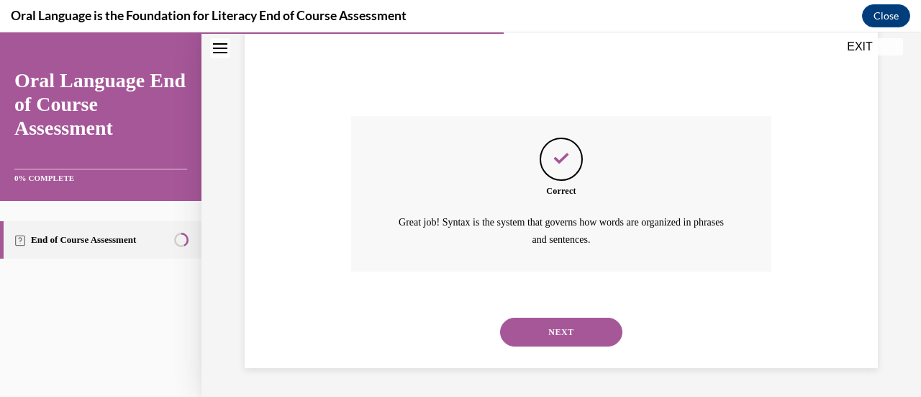
click at [515, 342] on button "NEXT" at bounding box center [561, 331] width 122 height 29
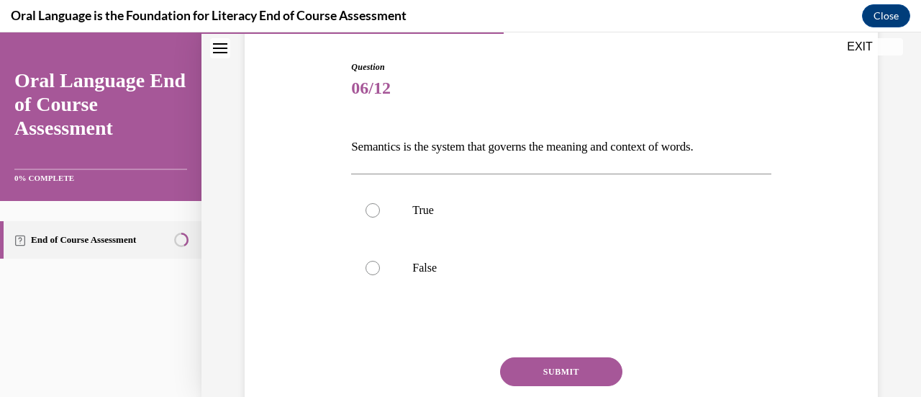
scroll to position [145, 0]
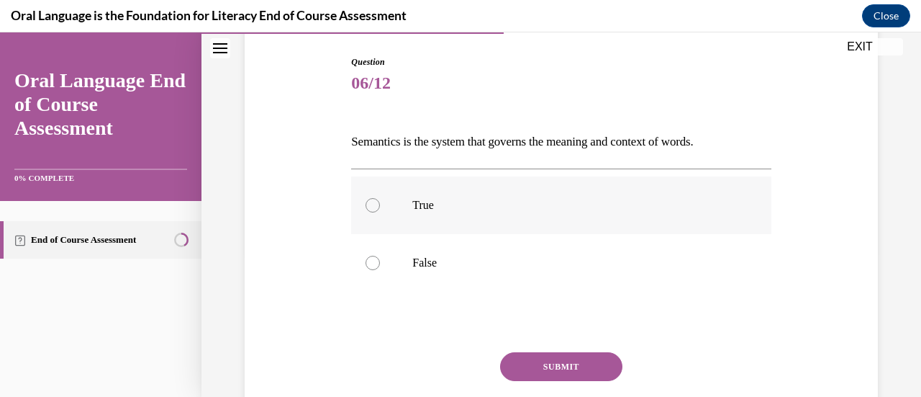
click at [477, 212] on label "True" at bounding box center [561, 205] width 420 height 58
click at [380, 212] on input "True" at bounding box center [373, 205] width 14 height 14
radio input "true"
click at [543, 362] on button "SUBMIT" at bounding box center [561, 366] width 122 height 29
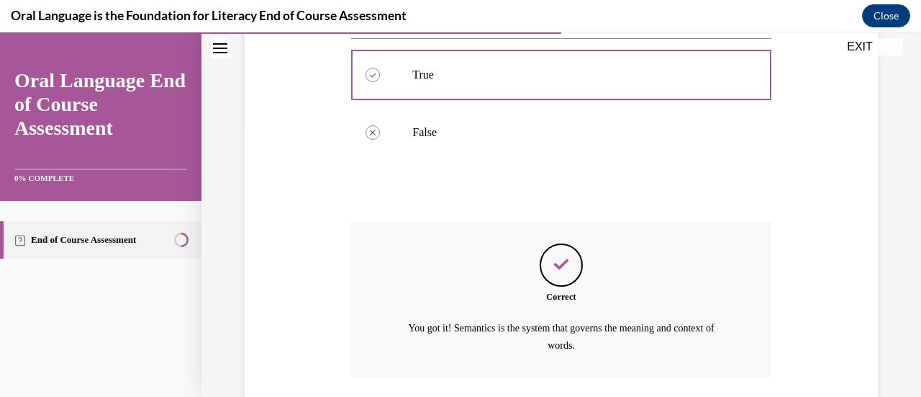
scroll to position [379, 0]
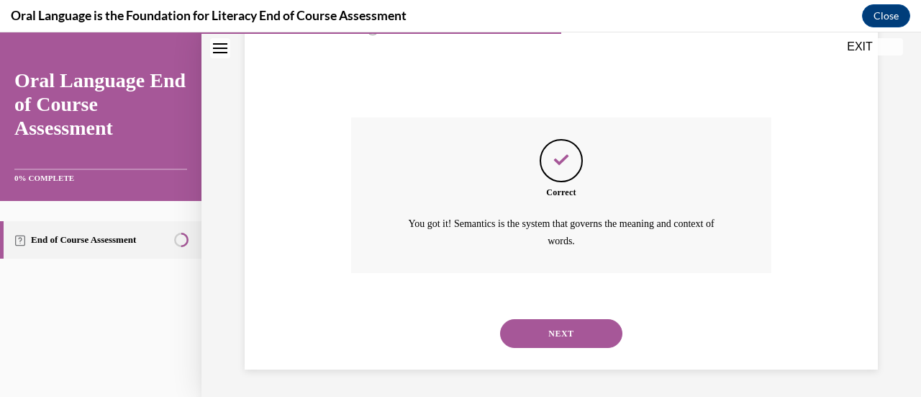
click at [554, 333] on button "NEXT" at bounding box center [561, 333] width 122 height 29
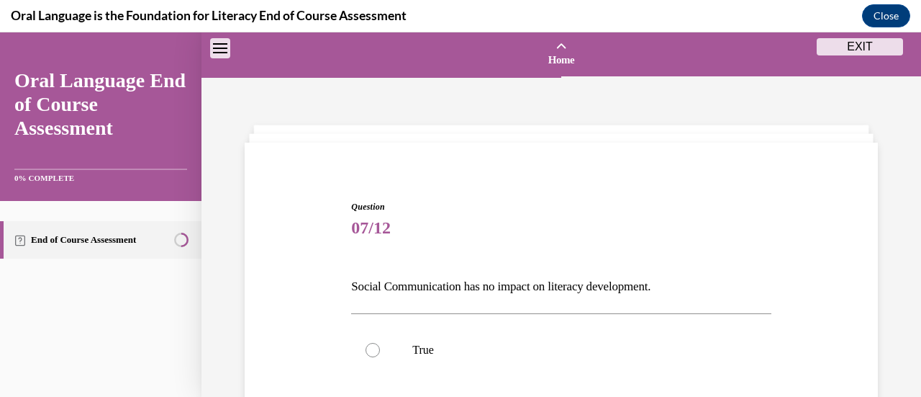
scroll to position [130, 0]
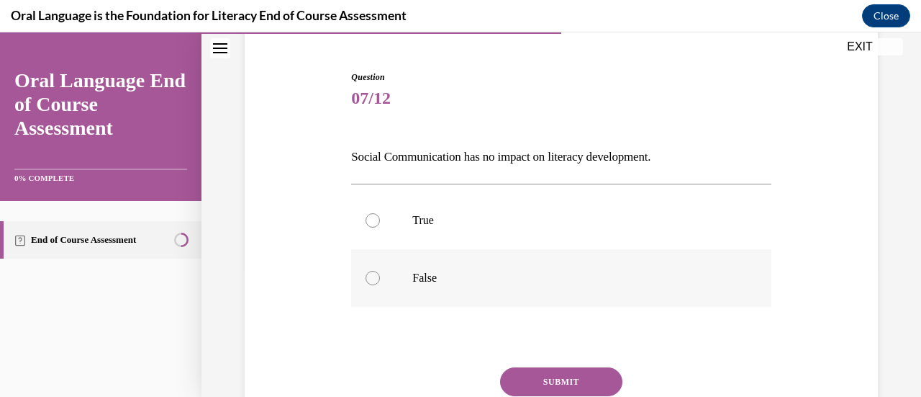
click at [560, 297] on label "False" at bounding box center [561, 278] width 420 height 58
click at [380, 285] on input "False" at bounding box center [373, 278] width 14 height 14
radio input "true"
click at [544, 384] on button "SUBMIT" at bounding box center [561, 381] width 122 height 29
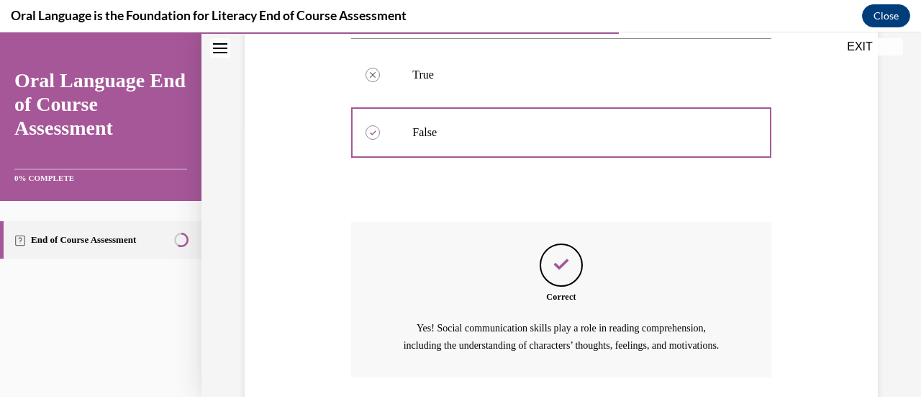
scroll to position [397, 0]
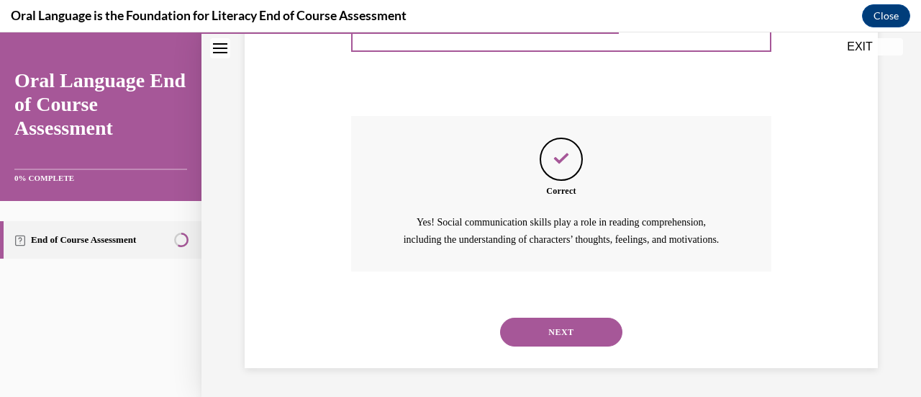
click at [559, 319] on button "NEXT" at bounding box center [561, 331] width 122 height 29
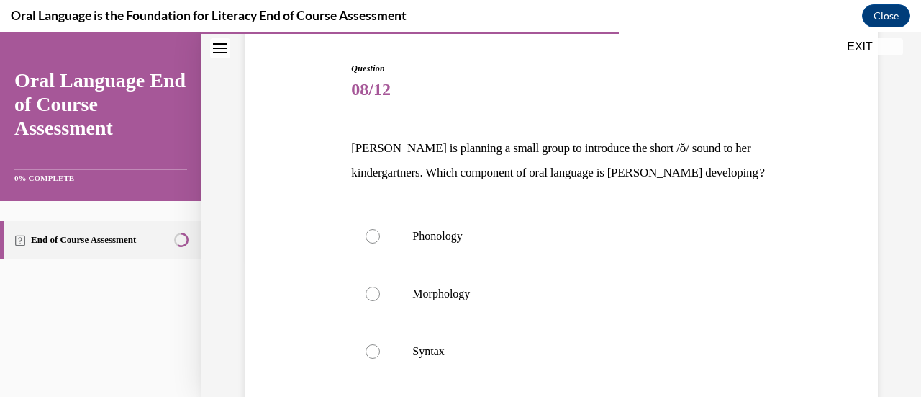
click at [559, 301] on p "Morphology" at bounding box center [573, 293] width 322 height 14
click at [380, 301] on input "Morphology" at bounding box center [373, 293] width 14 height 14
radio input "true"
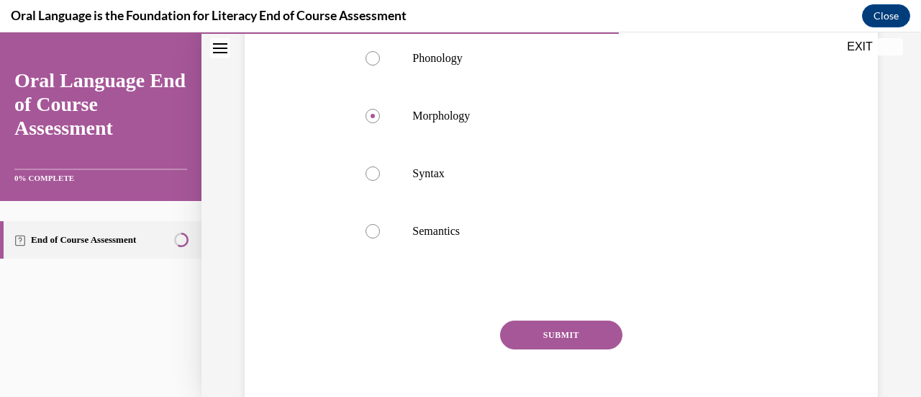
scroll to position [317, 0]
click at [485, 86] on label "Phonology" at bounding box center [561, 58] width 420 height 58
click at [380, 65] on input "Phonology" at bounding box center [373, 57] width 14 height 14
radio input "true"
click at [479, 144] on label "Morphology" at bounding box center [561, 115] width 420 height 58
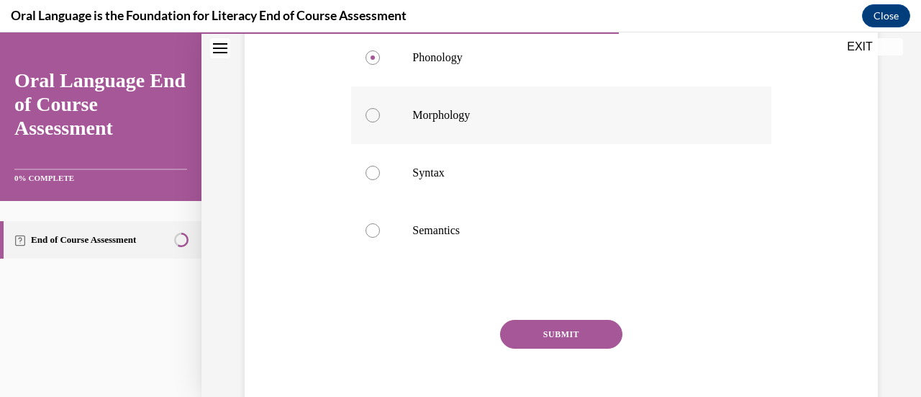
click at [380, 122] on input "Morphology" at bounding box center [373, 115] width 14 height 14
radio input "true"
click at [561, 348] on button "SUBMIT" at bounding box center [561, 334] width 122 height 29
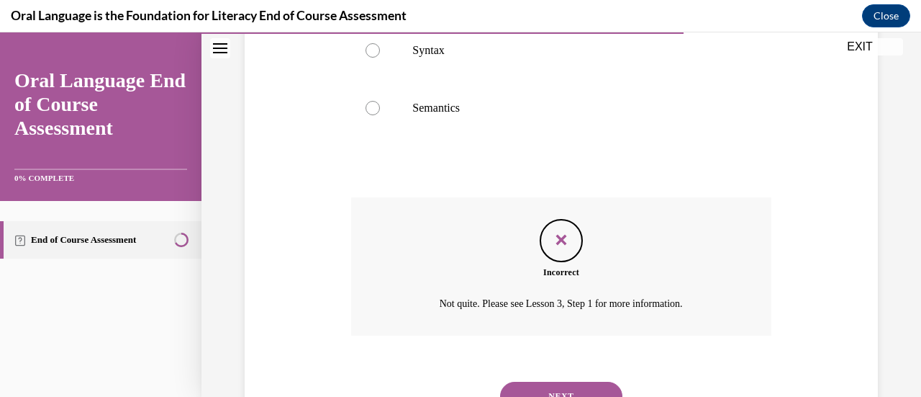
scroll to position [527, 0]
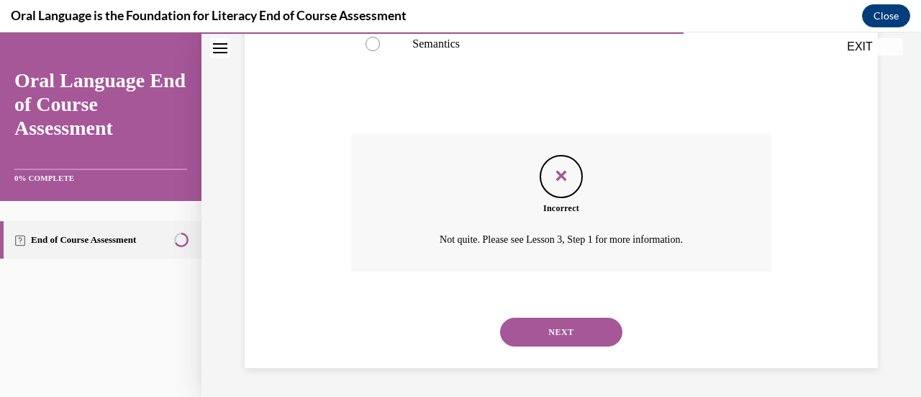
click at [534, 330] on button "NEXT" at bounding box center [561, 331] width 122 height 29
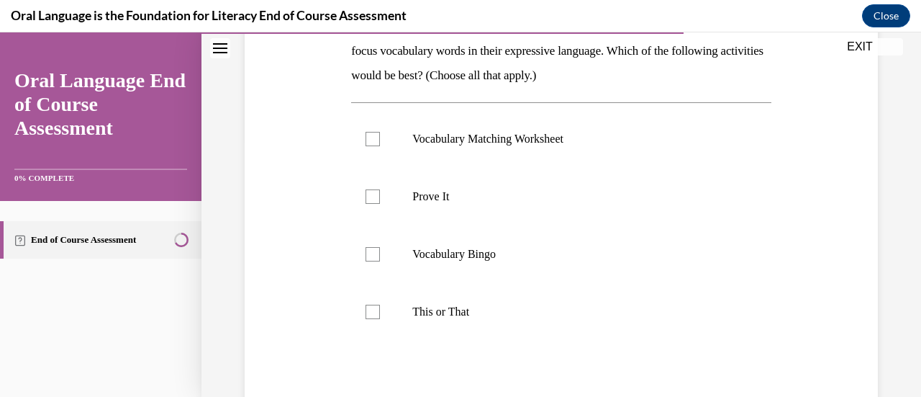
scroll to position [268, 0]
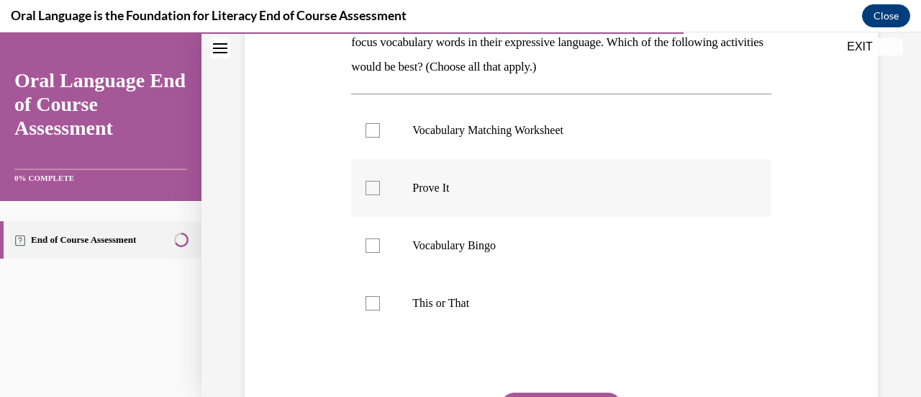
click at [463, 201] on label "Prove It" at bounding box center [561, 188] width 420 height 58
click at [380, 195] on input "Prove It" at bounding box center [373, 188] width 14 height 14
checkbox input "true"
click at [399, 245] on label "Vocabulary Bingo" at bounding box center [561, 246] width 420 height 58
click at [380, 245] on input "Vocabulary Bingo" at bounding box center [373, 245] width 14 height 14
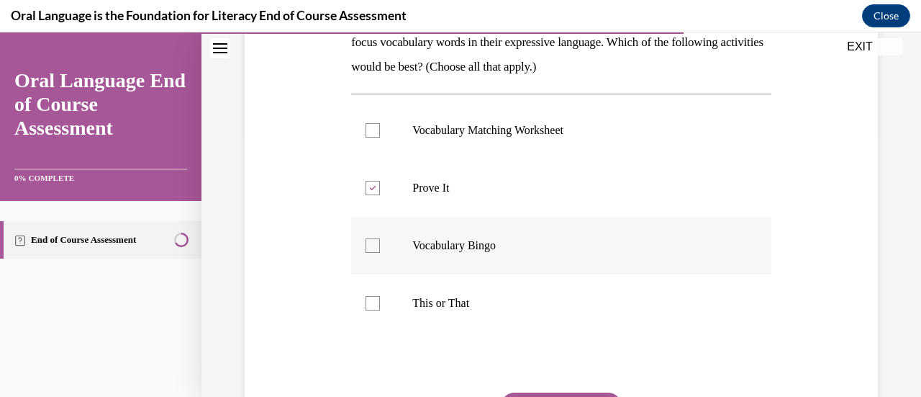
checkbox input "true"
click at [379, 313] on label "This or That" at bounding box center [561, 303] width 420 height 58
click at [379, 310] on input "This or That" at bounding box center [373, 303] width 14 height 14
checkbox input "true"
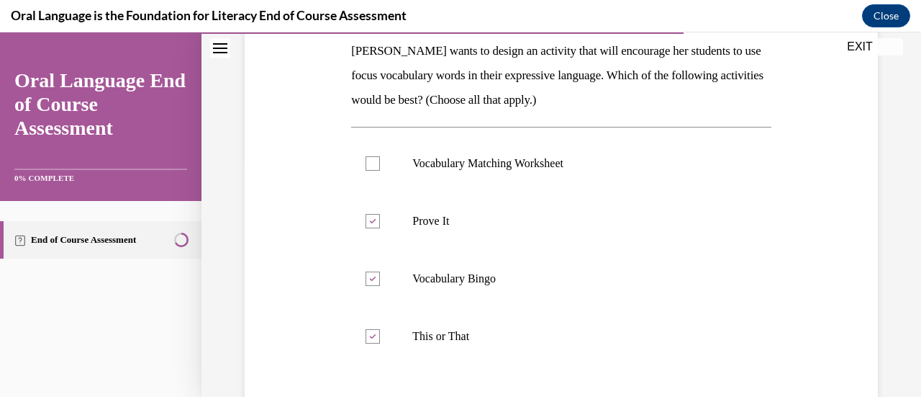
scroll to position [237, 0]
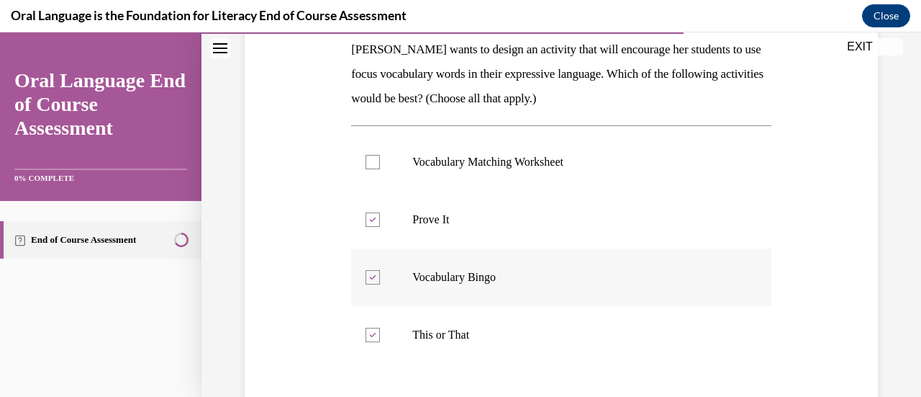
click at [372, 275] on icon at bounding box center [373, 277] width 6 height 5
click at [372, 274] on input "Vocabulary Bingo" at bounding box center [373, 277] width 14 height 14
checkbox input "false"
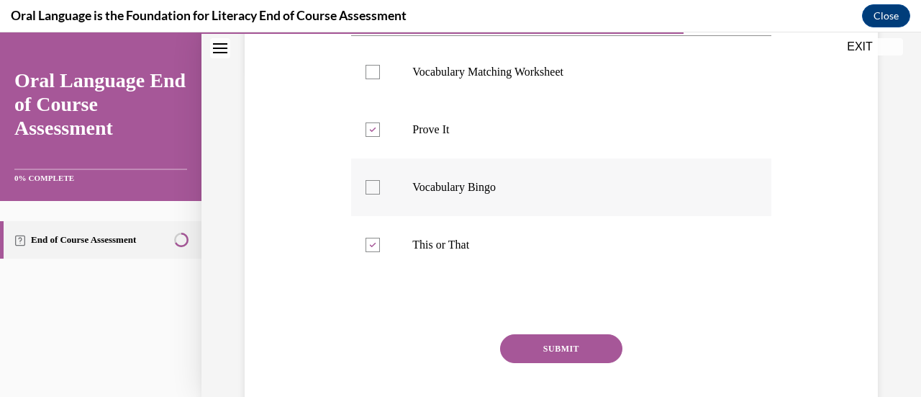
scroll to position [327, 0]
click at [541, 342] on button "SUBMIT" at bounding box center [561, 347] width 122 height 29
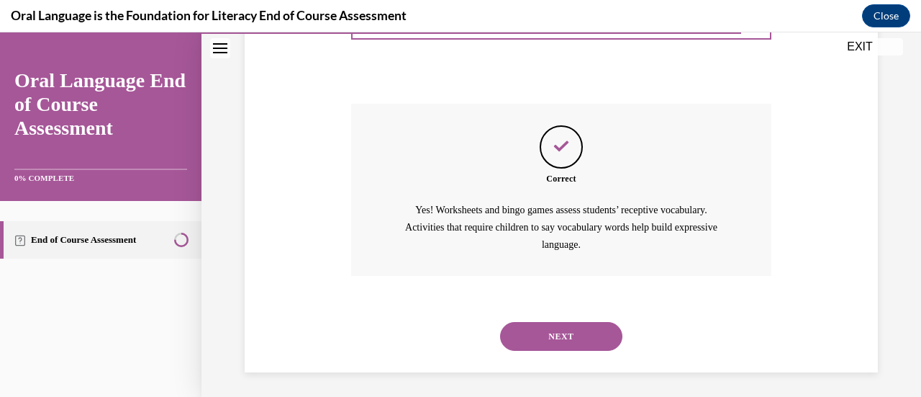
scroll to position [561, 0]
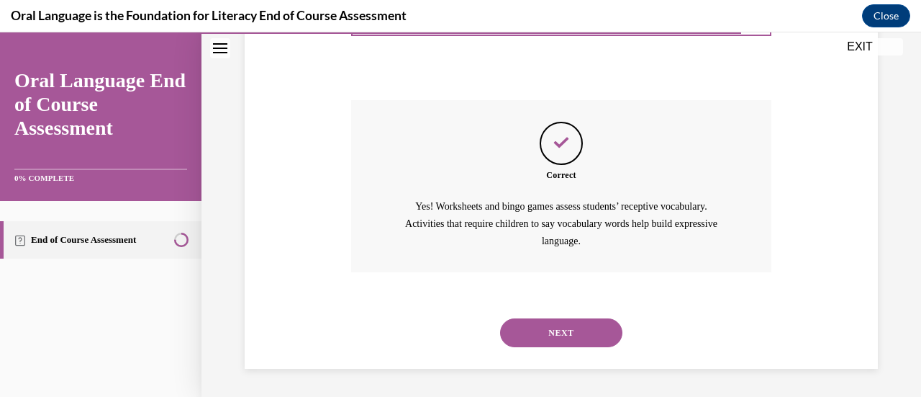
click at [541, 342] on button "NEXT" at bounding box center [561, 332] width 122 height 29
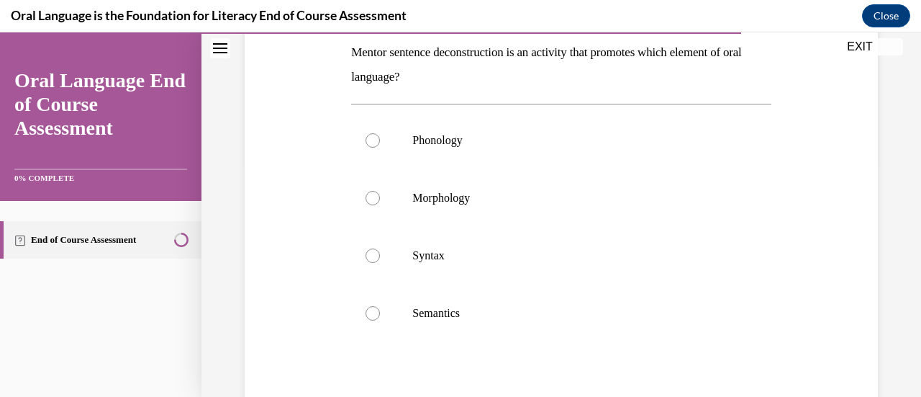
scroll to position [236, 0]
click at [525, 240] on label "Syntax" at bounding box center [561, 254] width 420 height 58
click at [380, 246] on input "Syntax" at bounding box center [373, 253] width 14 height 14
radio input "true"
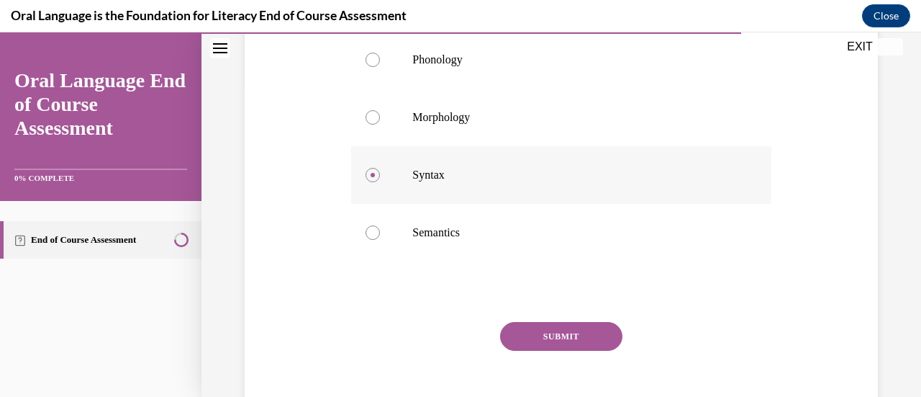
scroll to position [332, 0]
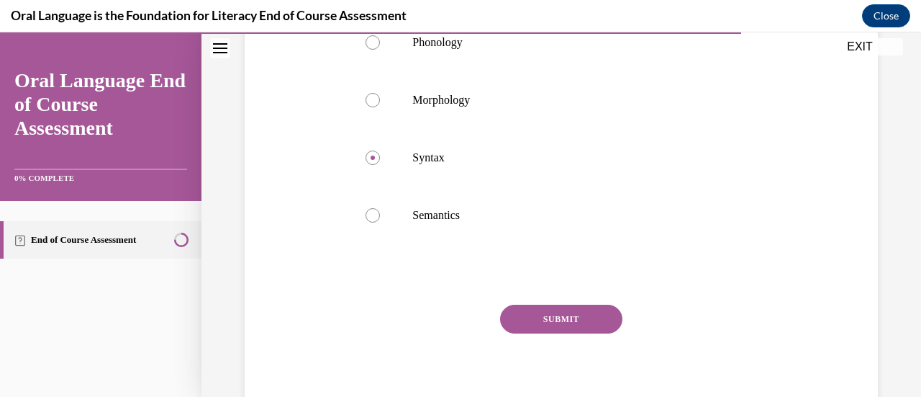
click at [535, 320] on button "SUBMIT" at bounding box center [561, 318] width 122 height 29
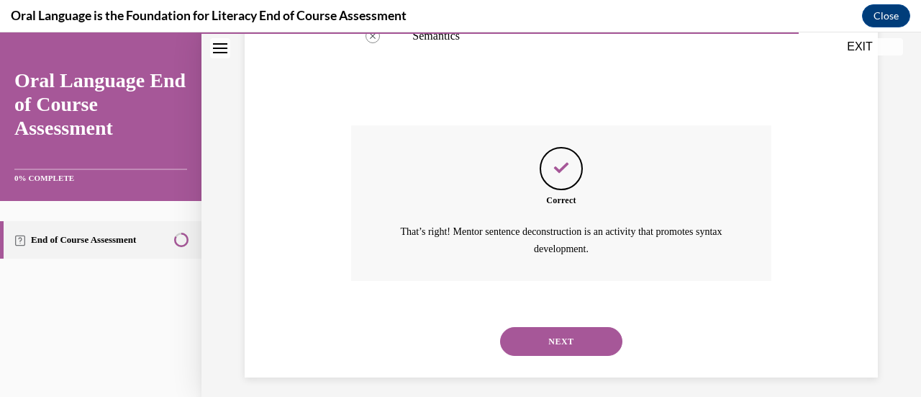
scroll to position [519, 0]
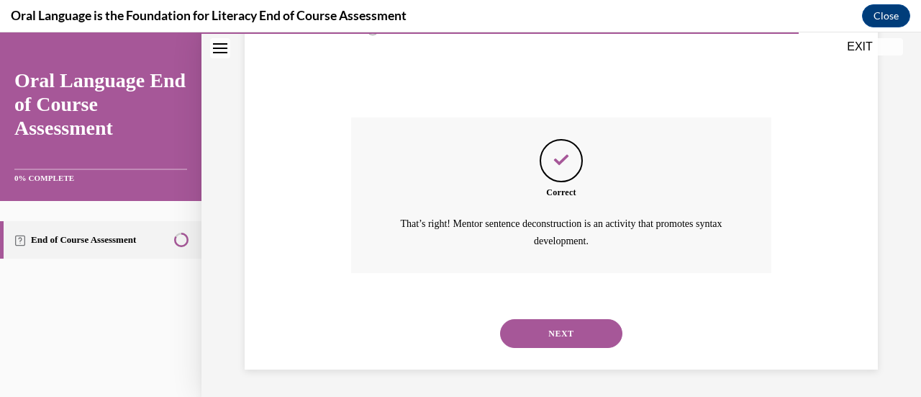
click at [530, 339] on button "NEXT" at bounding box center [561, 333] width 122 height 29
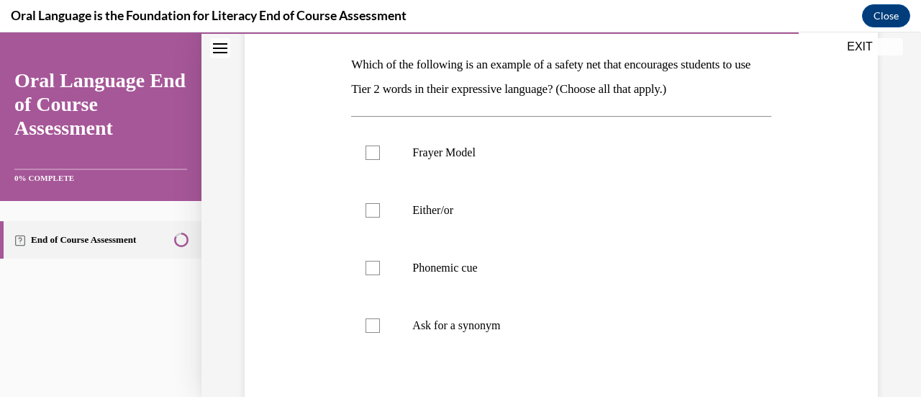
scroll to position [226, 0]
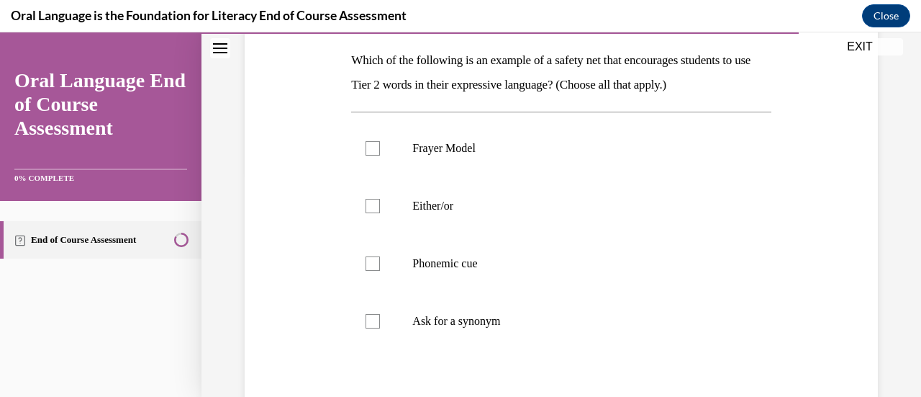
click at [530, 339] on label "Ask for a synonym" at bounding box center [561, 321] width 420 height 58
click at [380, 328] on input "Ask for a synonym" at bounding box center [373, 321] width 14 height 14
checkbox input "true"
click at [544, 189] on label "Either/or" at bounding box center [561, 206] width 420 height 58
click at [380, 199] on input "Either/or" at bounding box center [373, 206] width 14 height 14
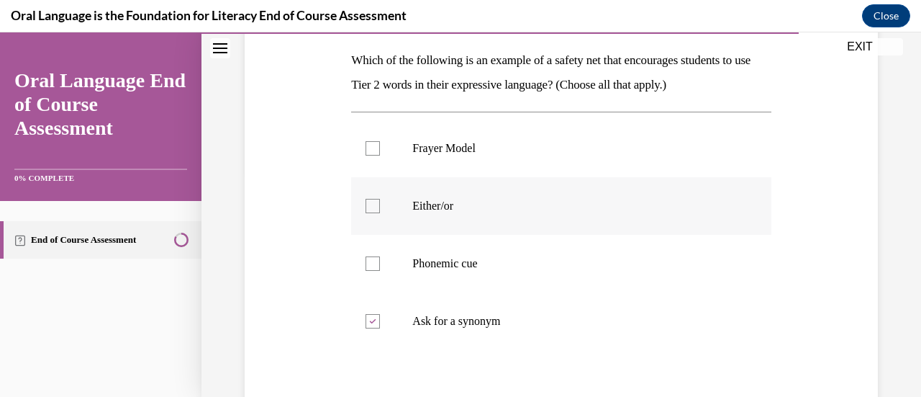
checkbox input "true"
click at [527, 258] on p "Phonemic cue" at bounding box center [573, 263] width 322 height 14
click at [380, 258] on input "Phonemic cue" at bounding box center [373, 263] width 14 height 14
checkbox input "true"
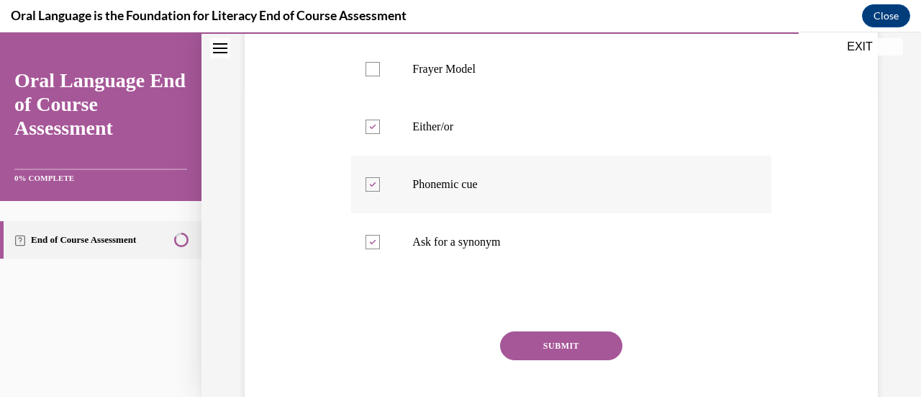
scroll to position [313, 0]
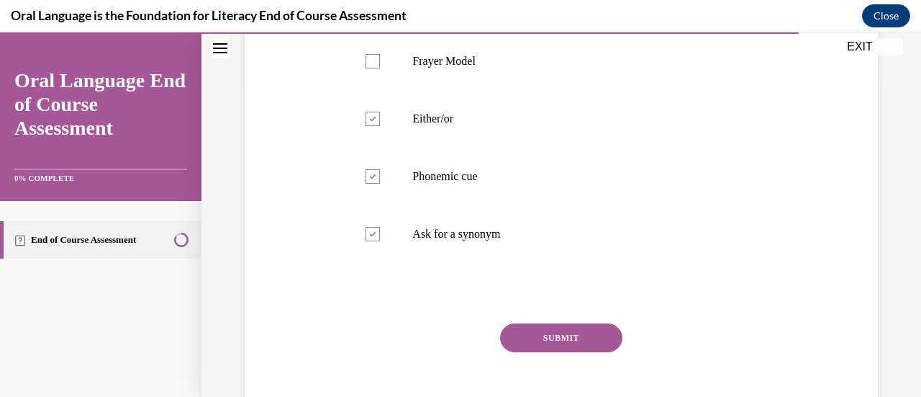
click at [523, 353] on div "SUBMIT" at bounding box center [561, 359] width 420 height 72
click at [520, 343] on button "SUBMIT" at bounding box center [561, 337] width 122 height 29
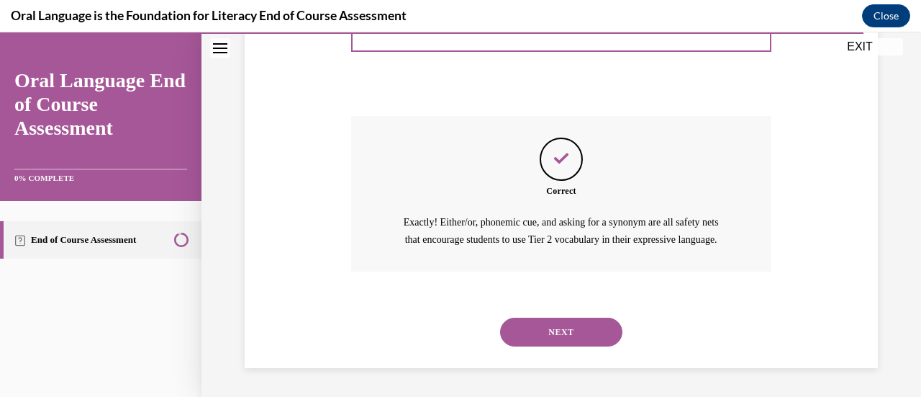
scroll to position [536, 0]
click at [520, 343] on button "NEXT" at bounding box center [561, 331] width 122 height 29
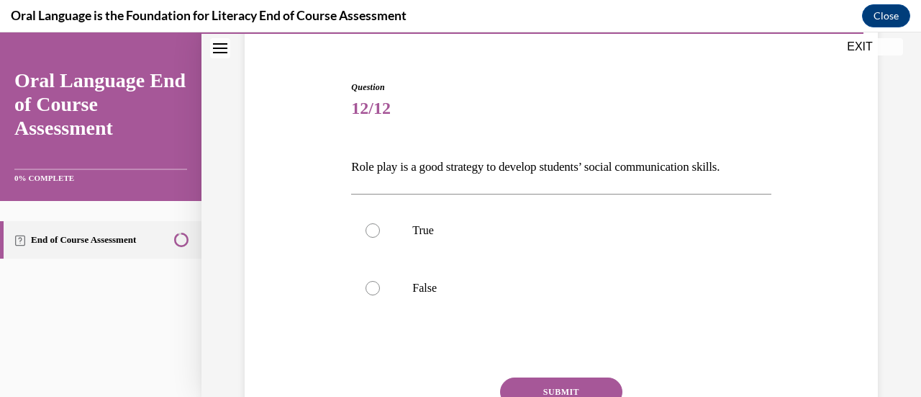
scroll to position [132, 0]
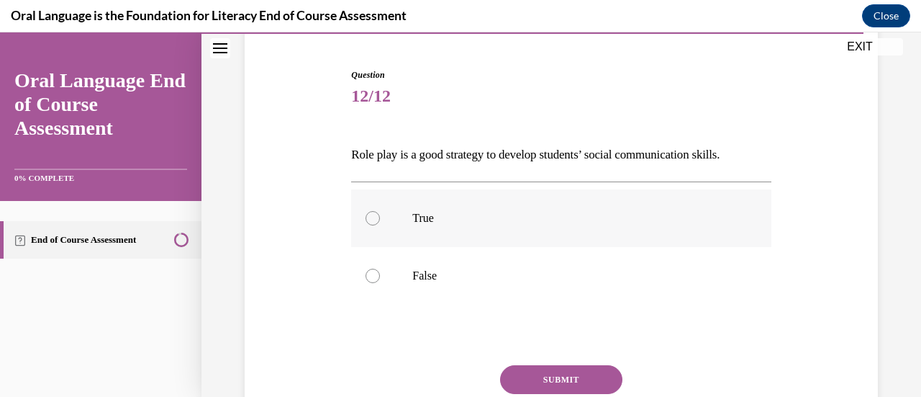
click at [432, 222] on p "True" at bounding box center [573, 218] width 322 height 14
click at [380, 222] on input "True" at bounding box center [373, 218] width 14 height 14
radio input "true"
click at [538, 374] on button "SUBMIT" at bounding box center [561, 379] width 122 height 29
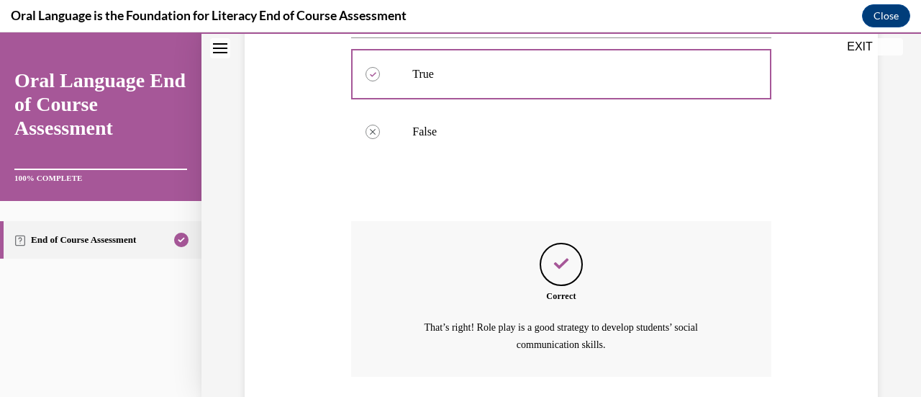
scroll to position [379, 0]
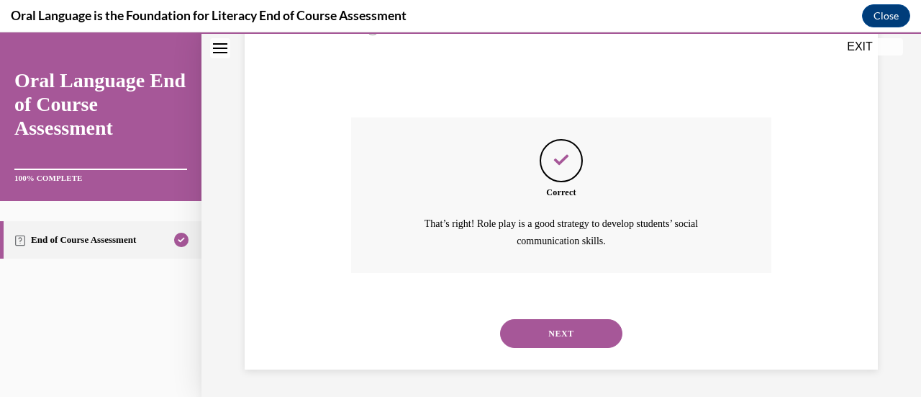
click at [532, 335] on button "NEXT" at bounding box center [561, 333] width 122 height 29
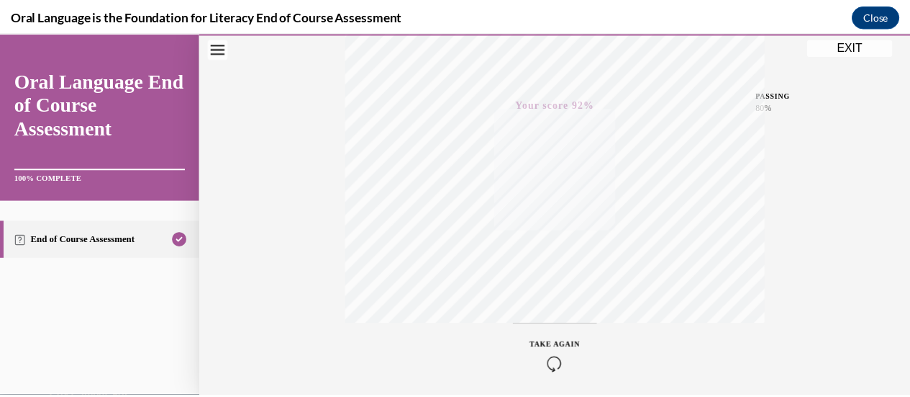
scroll to position [373, 0]
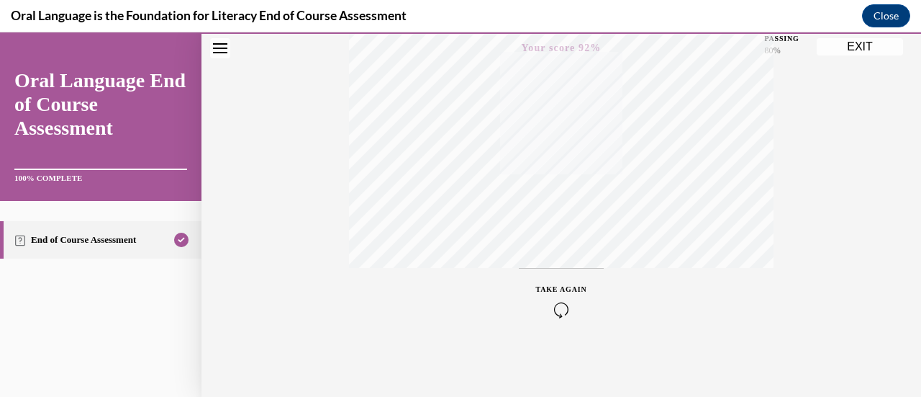
click at [844, 44] on button "EXIT" at bounding box center [860, 46] width 86 height 17
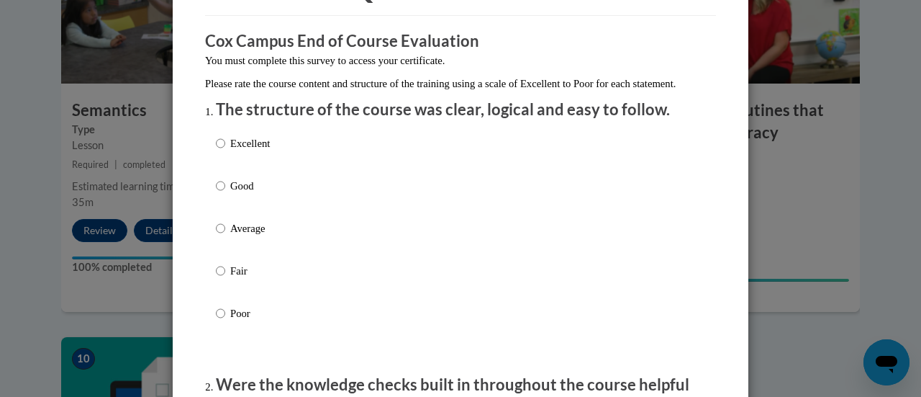
scroll to position [102, 0]
click at [256, 174] on label "Excellent" at bounding box center [243, 154] width 54 height 39
click at [225, 151] on input "Excellent" at bounding box center [220, 143] width 9 height 16
radio input "true"
click at [250, 217] on label "Good" at bounding box center [243, 197] width 54 height 39
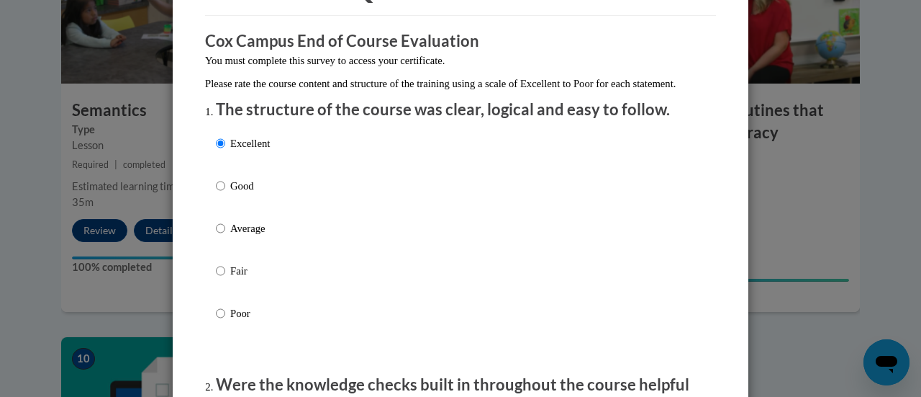
click at [225, 194] on input "Good" at bounding box center [220, 186] width 9 height 16
radio input "true"
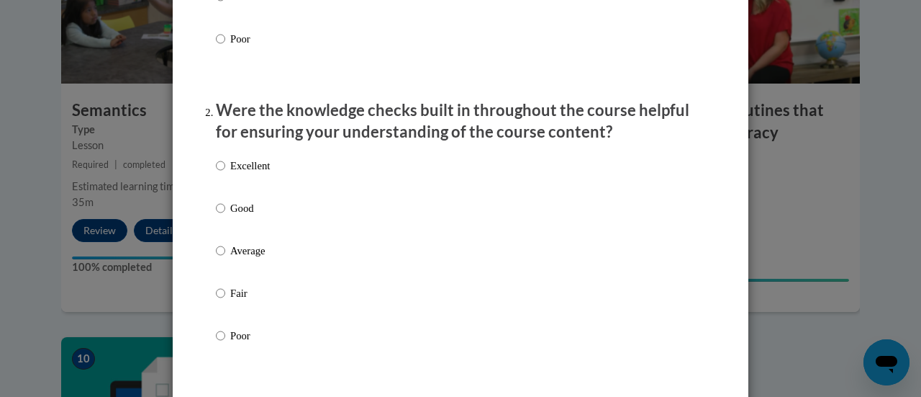
scroll to position [377, 0]
click at [331, 216] on div "Excellent Good Average Fair Poor" at bounding box center [460, 267] width 489 height 235
click at [216, 215] on input "Good" at bounding box center [220, 207] width 9 height 16
radio input "true"
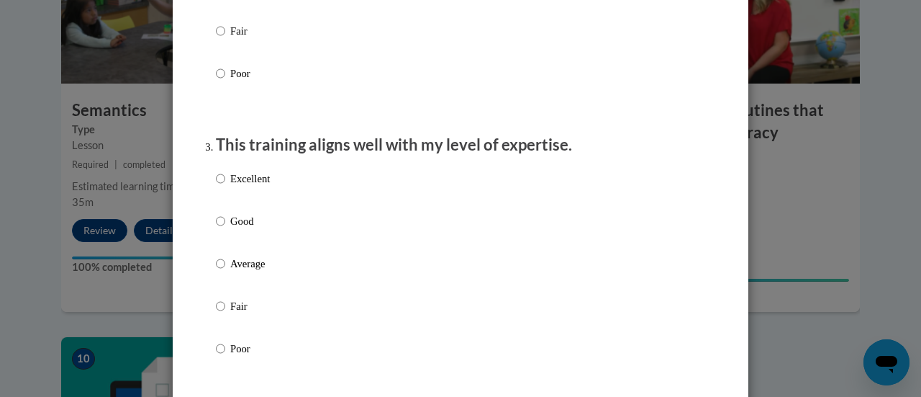
scroll to position [643, 0]
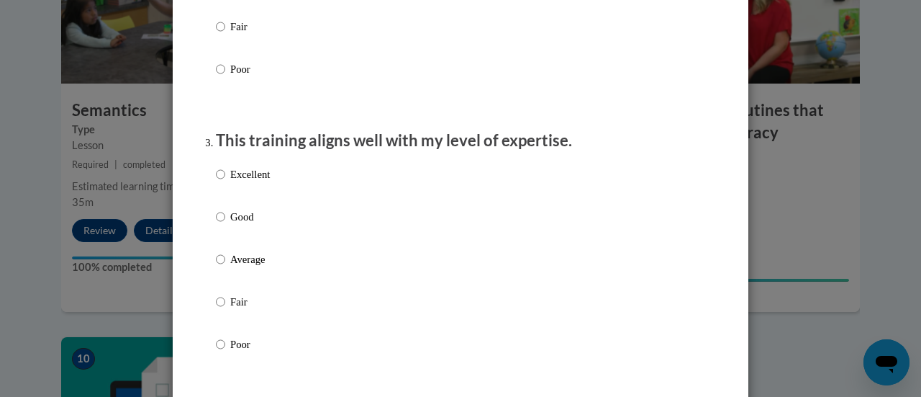
click at [230, 225] on p "Good" at bounding box center [250, 217] width 40 height 16
click at [225, 225] on input "Good" at bounding box center [220, 217] width 9 height 16
radio input "true"
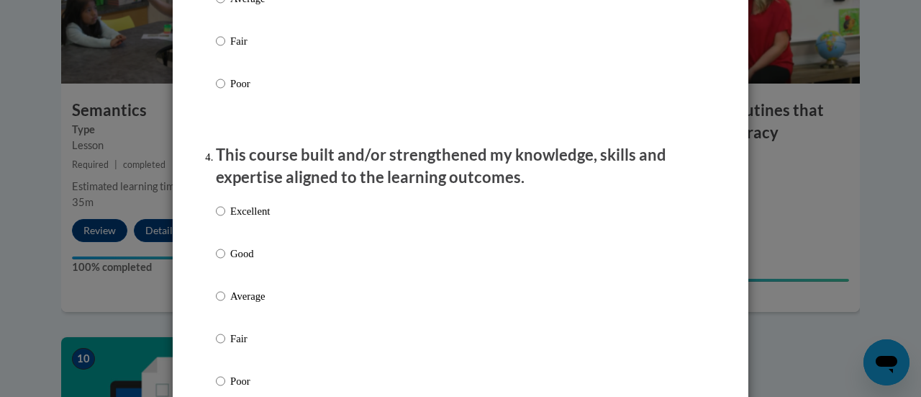
scroll to position [911, 0]
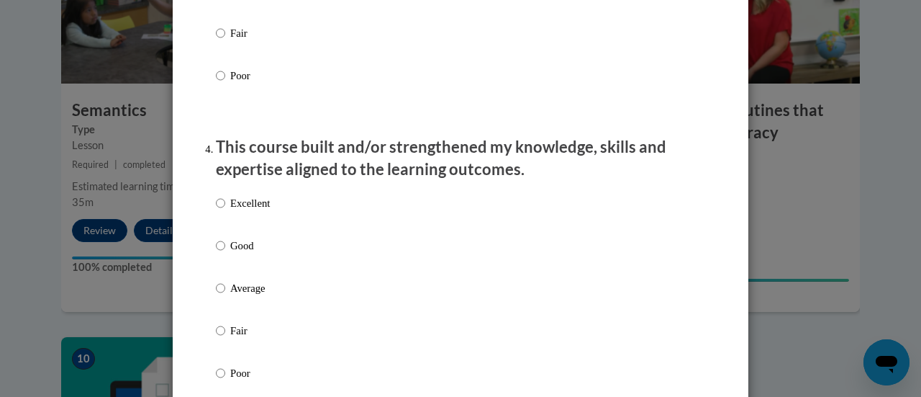
click at [219, 268] on label "Good" at bounding box center [243, 257] width 54 height 39
click at [219, 253] on input "Good" at bounding box center [220, 246] width 9 height 16
radio input "true"
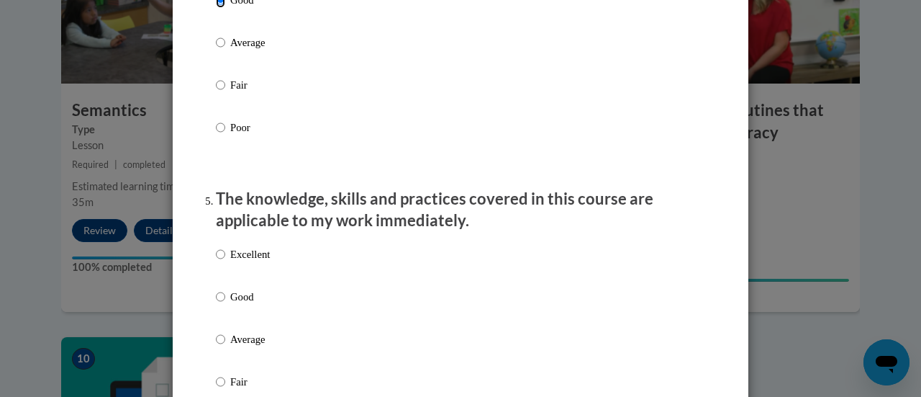
scroll to position [1157, 0]
click at [217, 304] on input "Good" at bounding box center [220, 296] width 9 height 16
radio input "true"
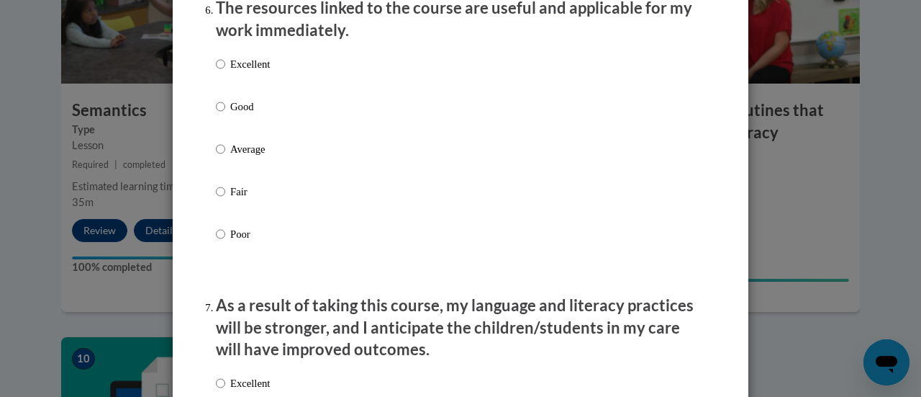
scroll to position [1650, 0]
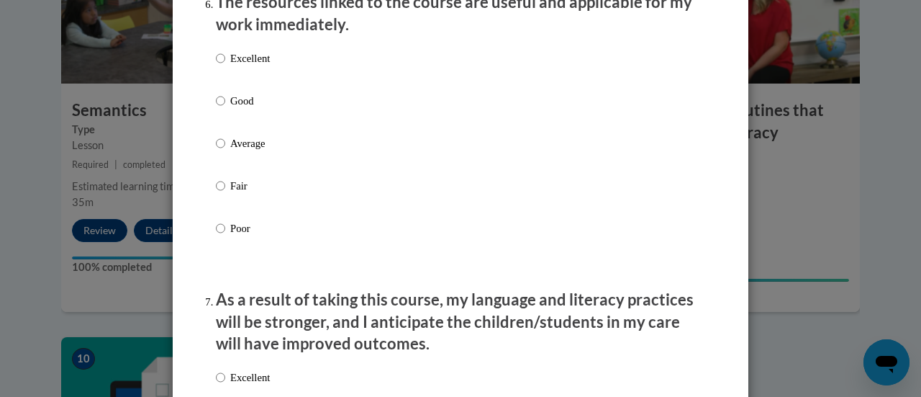
click at [253, 104] on div "Excellent Good Average Fair Poor" at bounding box center [243, 154] width 54 height 223
click at [238, 109] on p "Good" at bounding box center [250, 101] width 40 height 16
click at [225, 109] on input "Good" at bounding box center [220, 101] width 9 height 16
radio input "true"
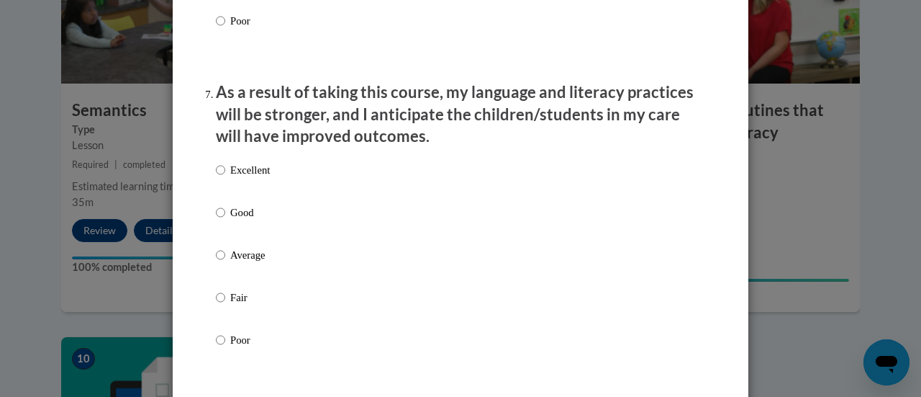
scroll to position [1859, 0]
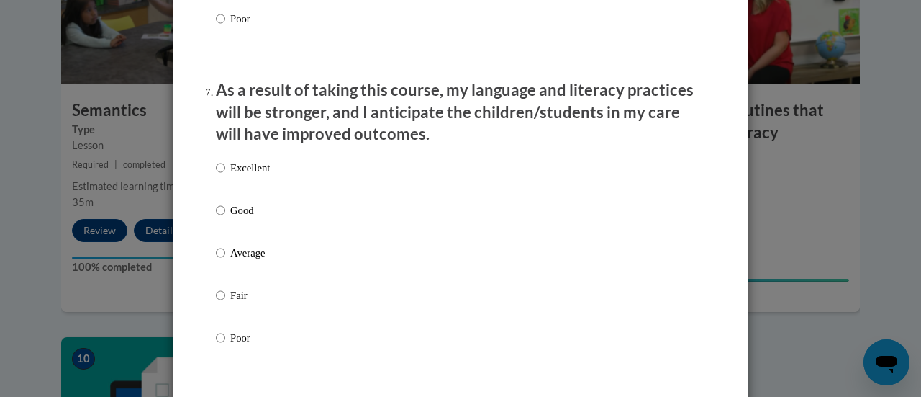
click at [220, 225] on label "Good" at bounding box center [243, 221] width 54 height 39
click at [220, 218] on input "Good" at bounding box center [220, 210] width 9 height 16
radio input "true"
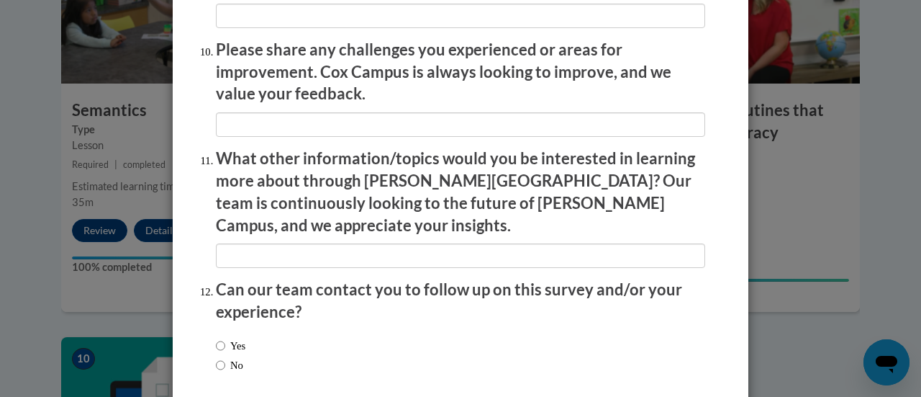
scroll to position [2549, 0]
